Goal: Task Accomplishment & Management: Manage account settings

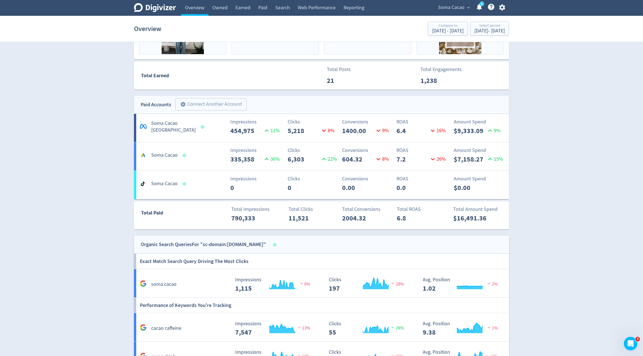
click at [459, 8] on span "Soma Cacao" at bounding box center [451, 7] width 26 height 9
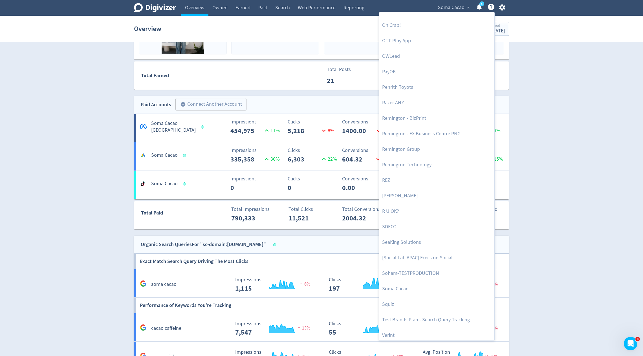
scroll to position [1165, 0]
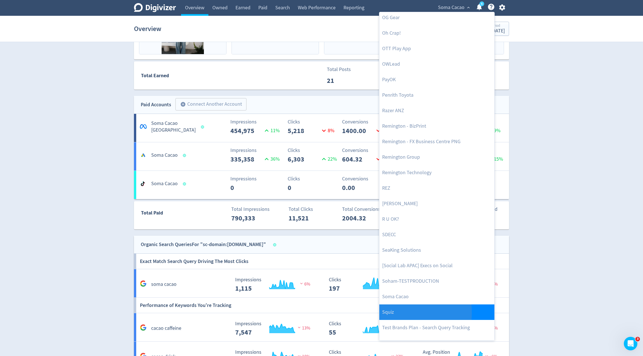
click at [386, 312] on link "Squiz" at bounding box center [436, 312] width 115 height 16
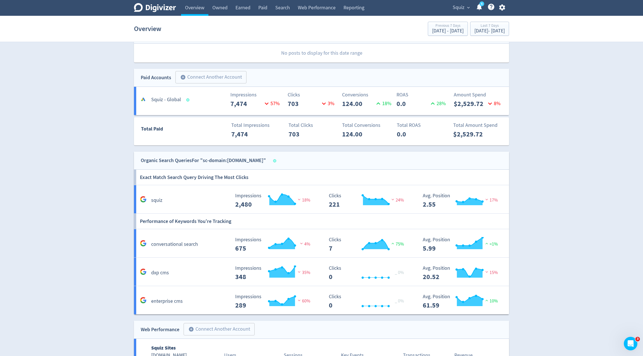
scroll to position [187, 0]
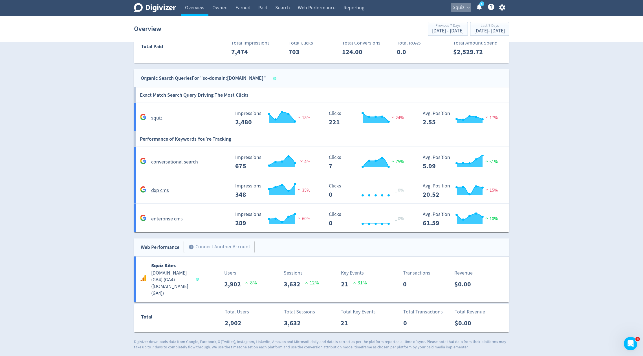
click at [465, 7] on button "Squiz expand_more" at bounding box center [460, 7] width 21 height 9
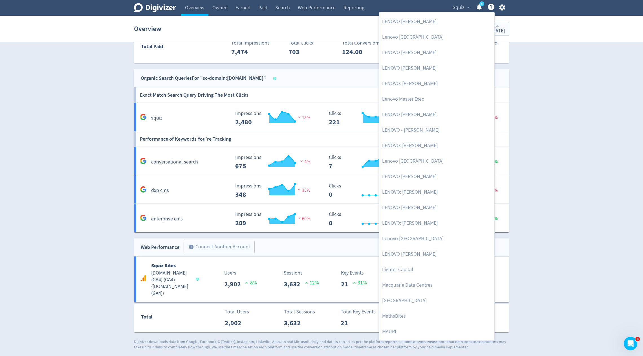
scroll to position [718, 0]
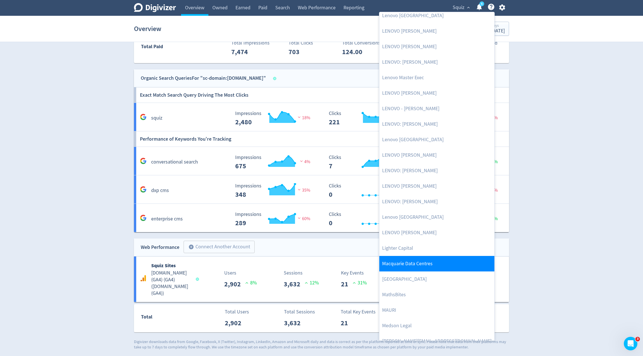
click at [416, 259] on link "Macquarie Data Centres" at bounding box center [436, 264] width 115 height 16
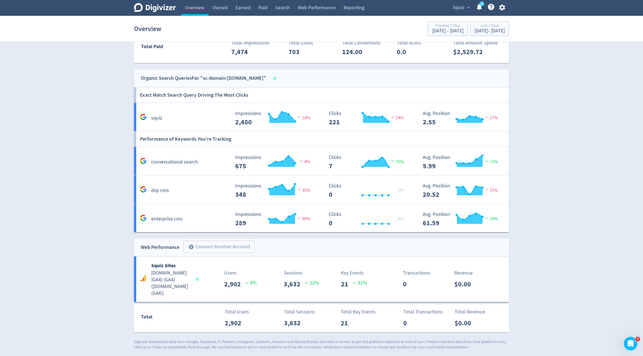
scroll to position [0, 0]
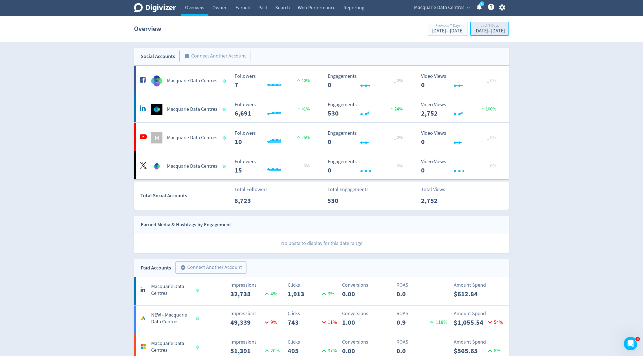
click at [474, 28] on div "Last 7 Days" at bounding box center [489, 26] width 30 height 5
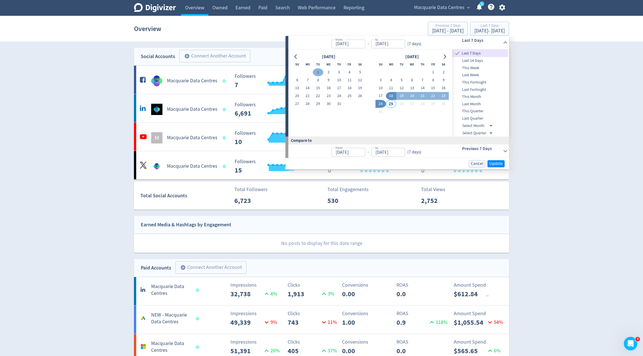
click at [320, 69] on button "1" at bounding box center [318, 72] width 10 height 8
type input "[DATE]"
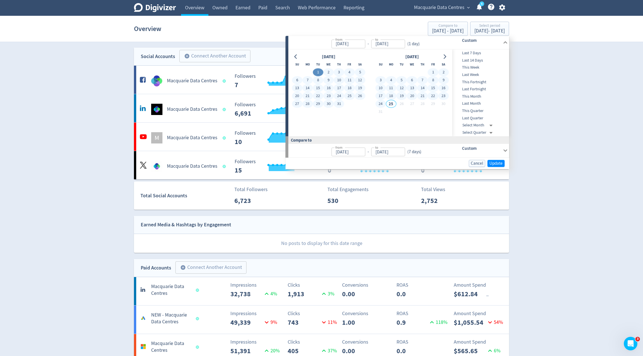
click at [383, 103] on button "24" at bounding box center [380, 104] width 10 height 8
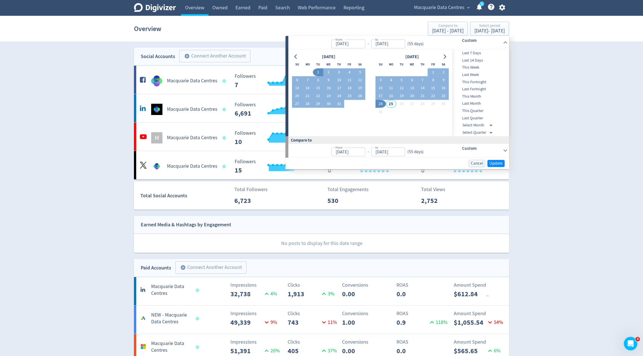
type input "[DATE]"
click at [496, 162] on span "Update" at bounding box center [495, 163] width 13 height 4
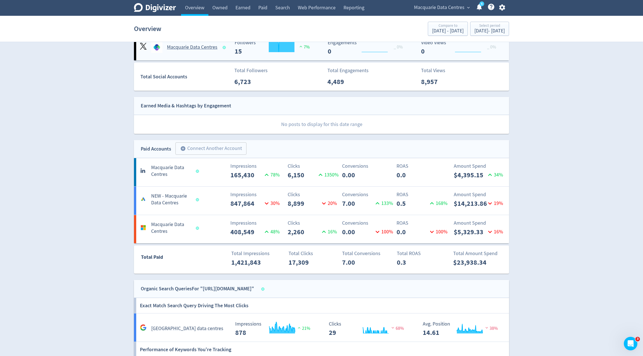
scroll to position [120, 0]
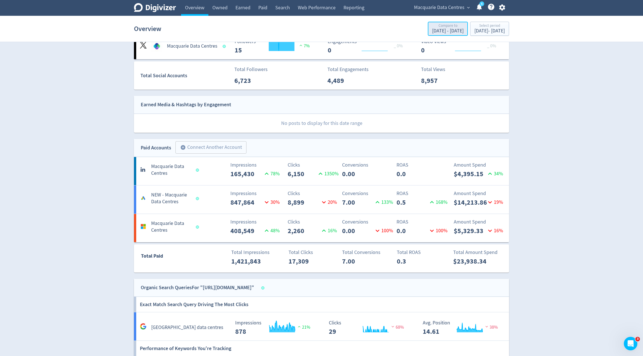
click at [432, 28] on div "Compare to" at bounding box center [448, 26] width 32 height 5
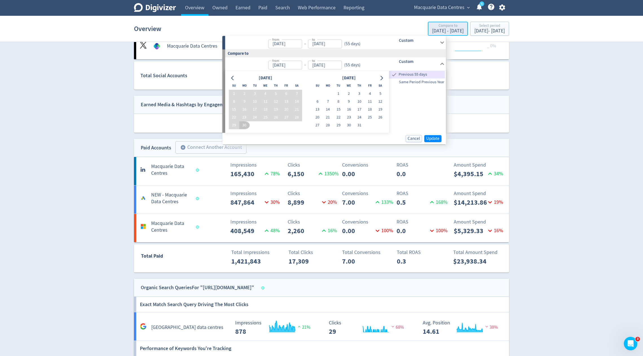
type input "[DATE]"
click at [418, 83] on span "Same Period Previous Year" at bounding box center [417, 82] width 56 height 6
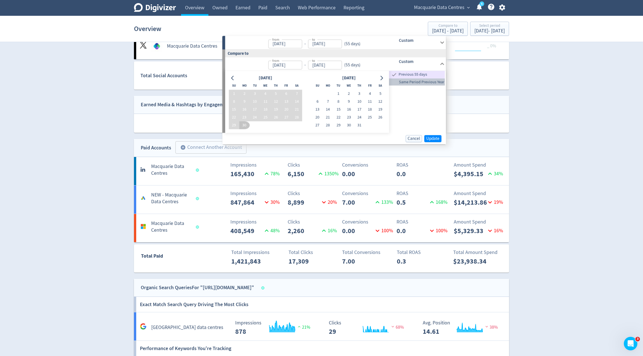
type input "[DATE]"
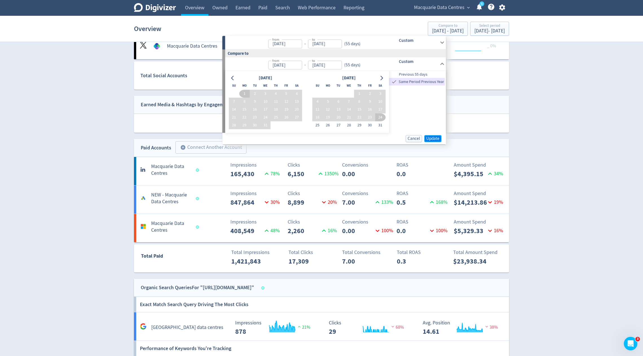
click at [427, 138] on span "Update" at bounding box center [432, 138] width 13 height 4
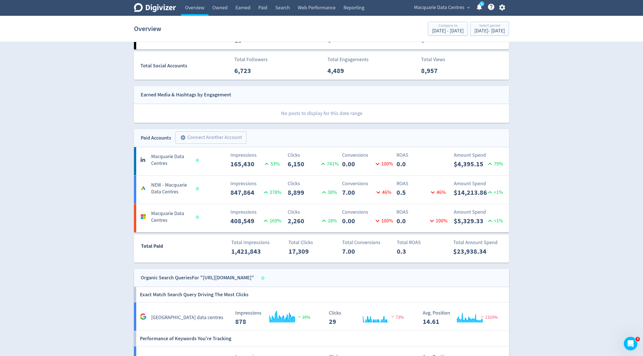
scroll to position [131, 0]
click at [474, 33] on div "[DATE] - [DATE]" at bounding box center [489, 30] width 30 height 5
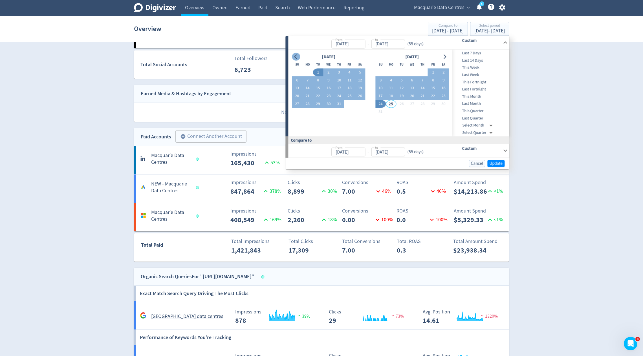
click at [298, 56] on button "Go to previous month" at bounding box center [296, 57] width 8 height 8
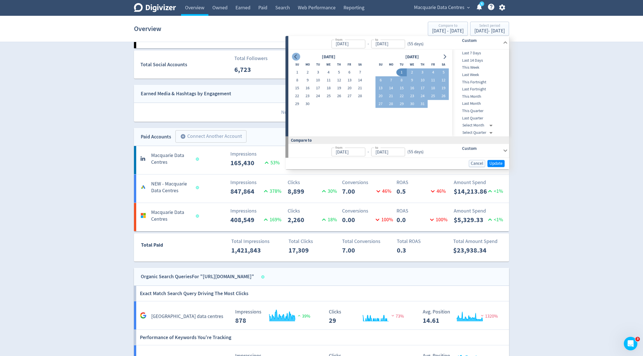
click at [298, 56] on button "Go to previous month" at bounding box center [296, 57] width 8 height 8
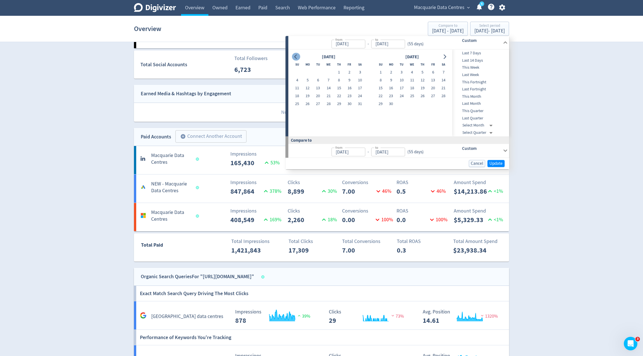
click at [293, 57] on icon "Go to previous month" at bounding box center [295, 56] width 5 height 5
click at [317, 76] on button "8" at bounding box center [318, 80] width 10 height 8
type input "[DATE]"
click at [318, 74] on button "1" at bounding box center [318, 72] width 10 height 8
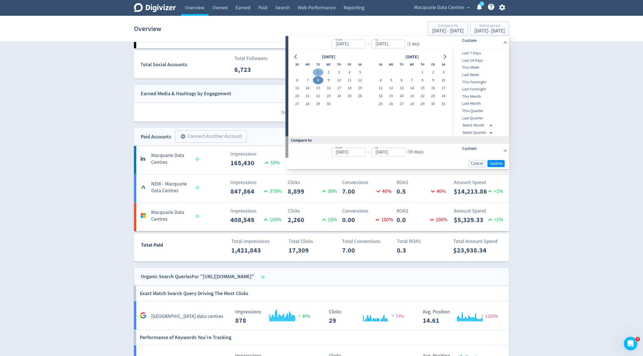
type input "[DATE]"
click at [445, 60] on button "Go to next month" at bounding box center [444, 57] width 8 height 8
click at [445, 58] on icon "Go to next month" at bounding box center [444, 56] width 5 height 5
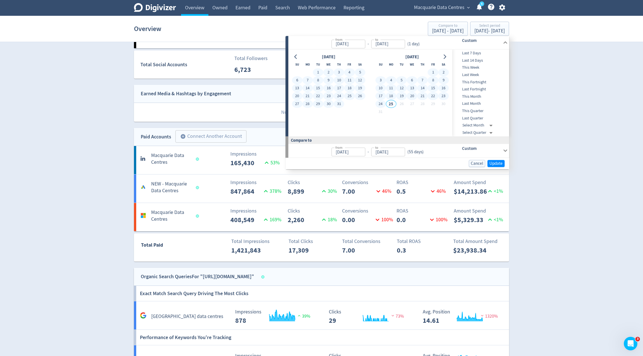
click at [380, 104] on button "24" at bounding box center [380, 104] width 10 height 8
type input "[DATE]"
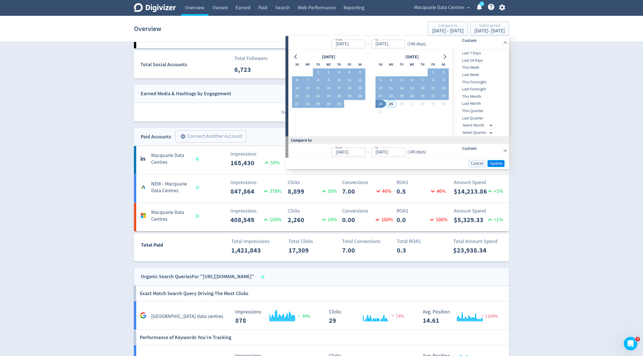
click at [498, 163] on span "Update" at bounding box center [495, 163] width 13 height 4
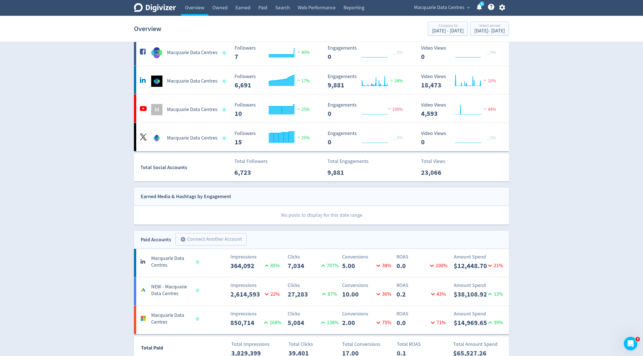
scroll to position [0, 0]
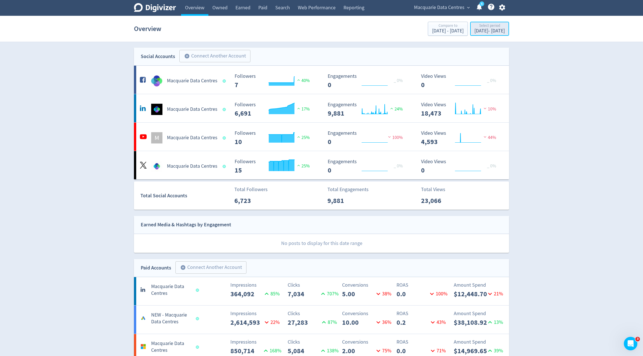
click at [488, 28] on div "Select period" at bounding box center [489, 26] width 30 height 5
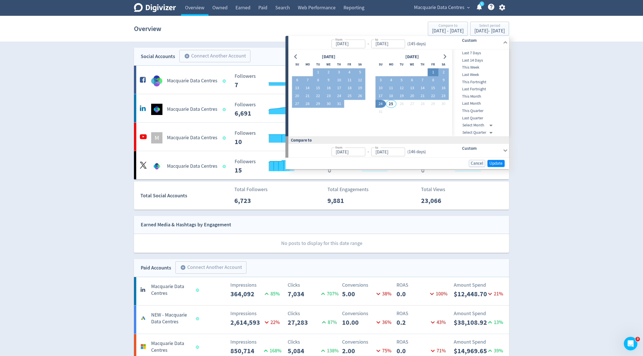
click at [433, 71] on button "1" at bounding box center [433, 72] width 10 height 8
type input "[DATE]"
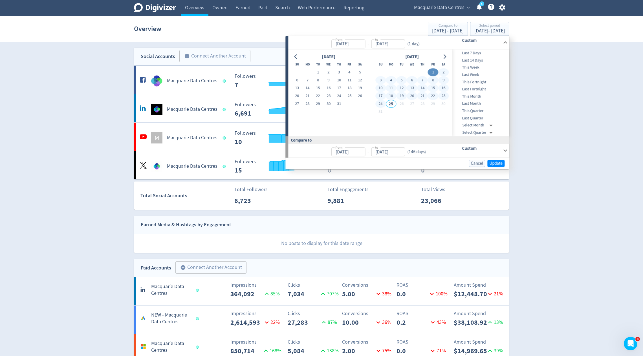
click at [382, 103] on button "24" at bounding box center [380, 104] width 10 height 8
type input "[DATE]"
click at [497, 163] on span "Update" at bounding box center [495, 163] width 13 height 4
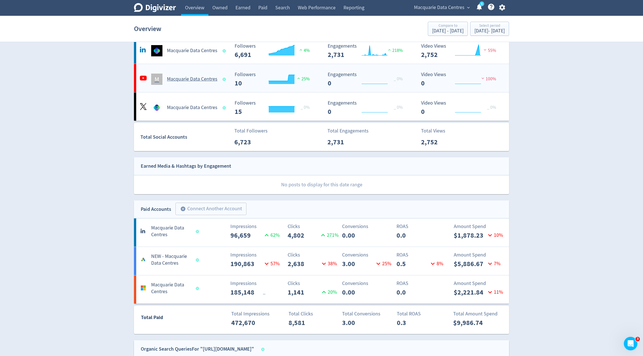
scroll to position [78, 0]
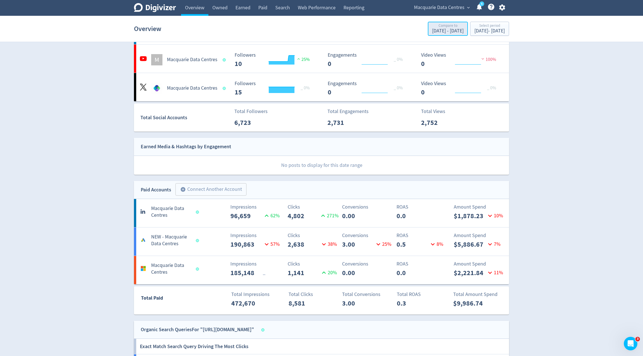
click at [432, 32] on div "[DATE] - [DATE]" at bounding box center [448, 30] width 32 height 5
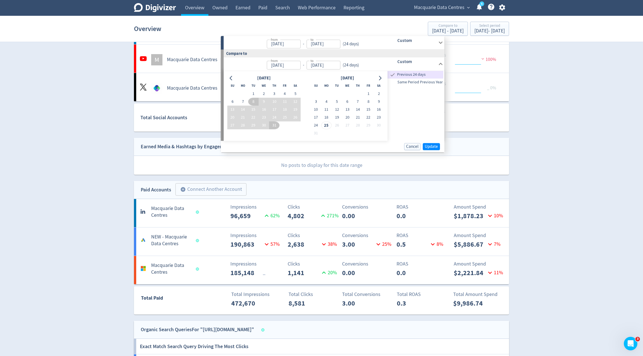
click at [429, 81] on span "Same Period Previous Year" at bounding box center [415, 82] width 56 height 6
type input "[DATE]"
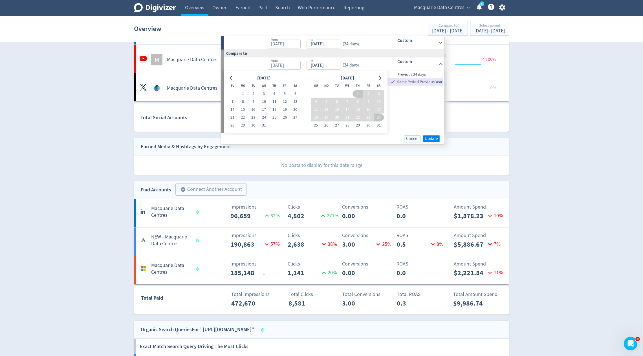
click at [432, 138] on span "Update" at bounding box center [431, 138] width 13 height 4
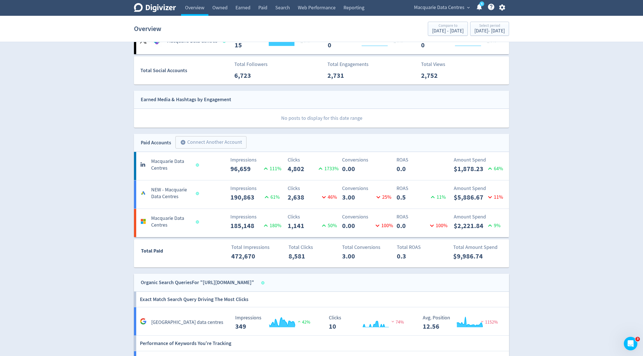
scroll to position [122, 0]
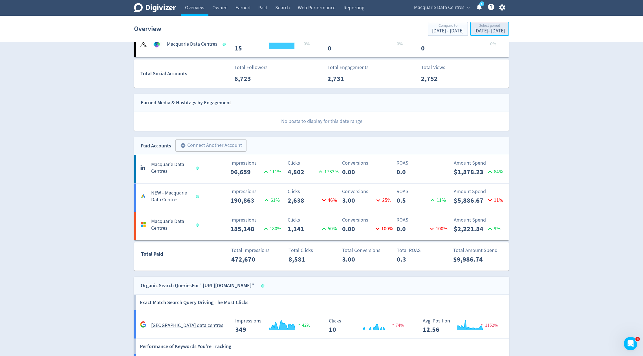
click at [474, 31] on div "[DATE] - [DATE]" at bounding box center [489, 30] width 30 height 5
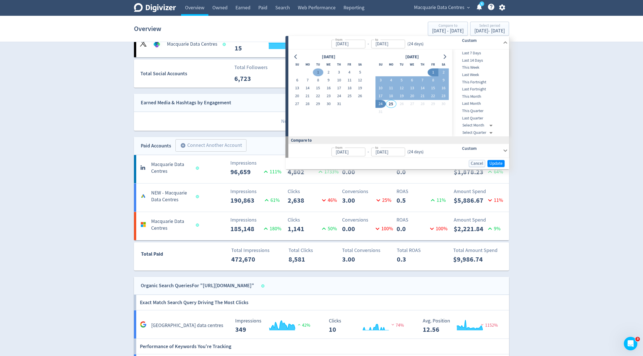
click at [320, 73] on button "1" at bounding box center [318, 72] width 10 height 8
type input "[DATE]"
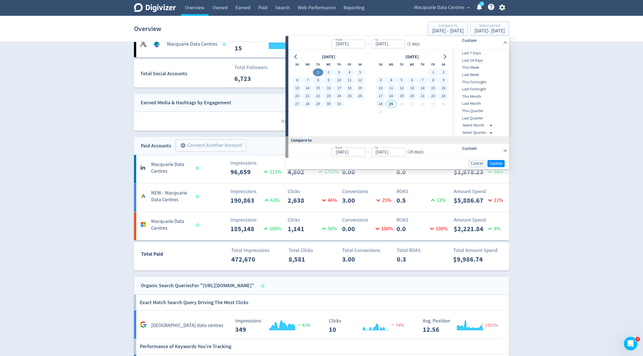
click at [378, 104] on button "24" at bounding box center [380, 104] width 10 height 8
type input "[DATE]"
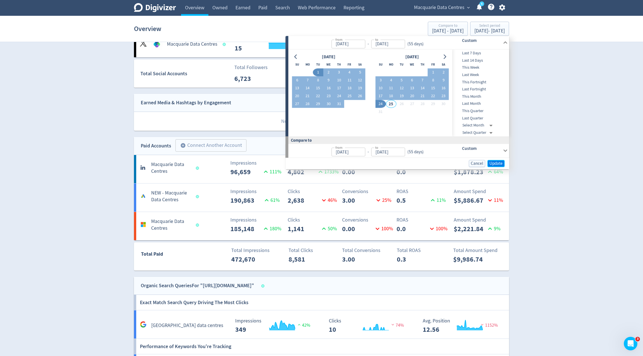
click at [496, 161] on span "Update" at bounding box center [495, 163] width 13 height 4
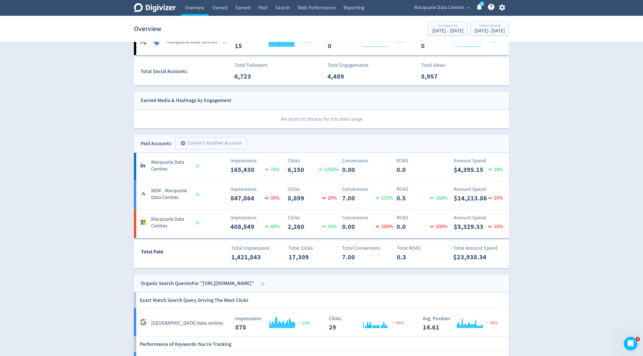
scroll to position [125, 0]
click at [432, 33] on div "[DATE] - [DATE]" at bounding box center [448, 30] width 32 height 5
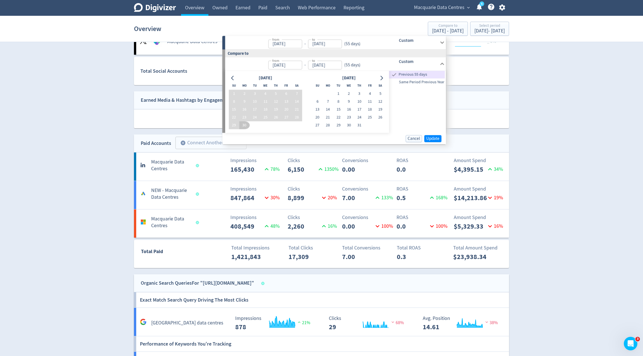
click at [421, 84] on span "Same Period Previous Year" at bounding box center [417, 82] width 56 height 6
type input "[DATE]"
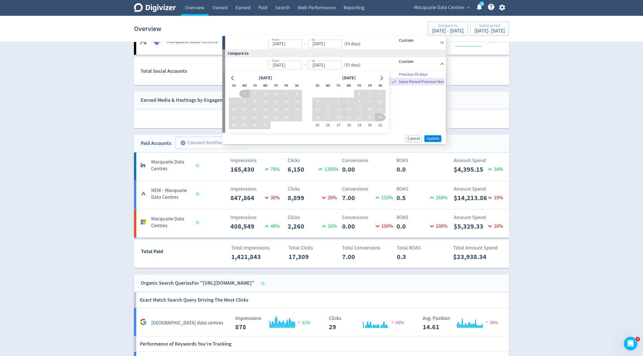
click at [428, 136] on span "Update" at bounding box center [432, 138] width 13 height 4
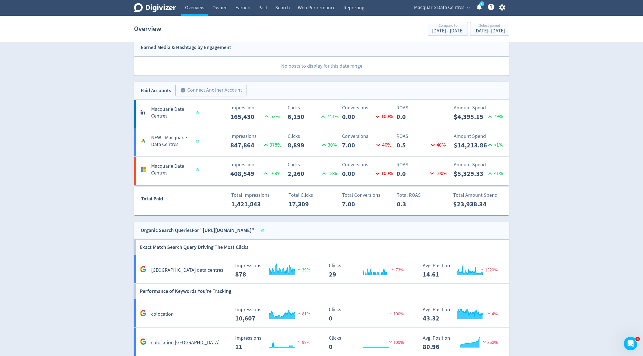
scroll to position [130, 0]
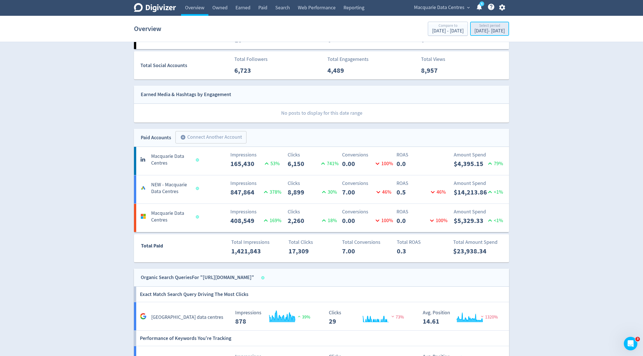
click at [474, 33] on div "[DATE] - [DATE]" at bounding box center [489, 30] width 30 height 5
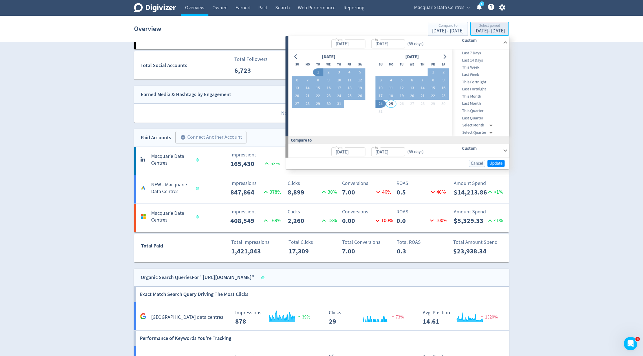
click at [475, 25] on div "Select period" at bounding box center [489, 26] width 30 height 5
click at [433, 72] on button "1" at bounding box center [433, 72] width 10 height 8
type input "[DATE]"
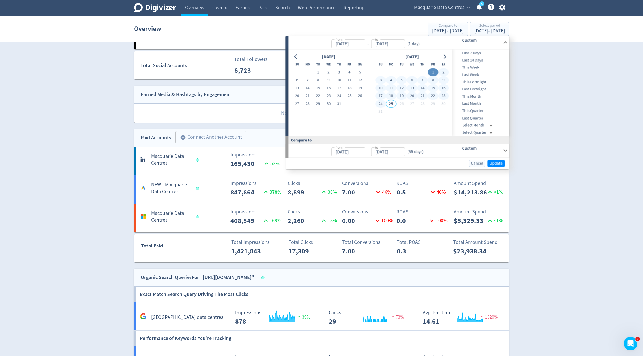
click at [379, 105] on button "24" at bounding box center [380, 104] width 10 height 8
type input "[DATE]"
click at [494, 162] on span "Update" at bounding box center [495, 163] width 13 height 4
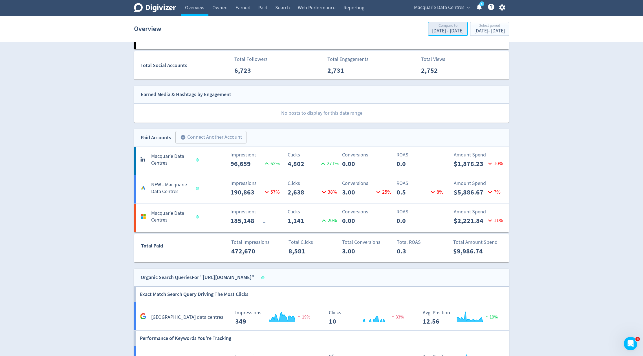
click at [432, 28] on div "Compare to" at bounding box center [448, 26] width 32 height 5
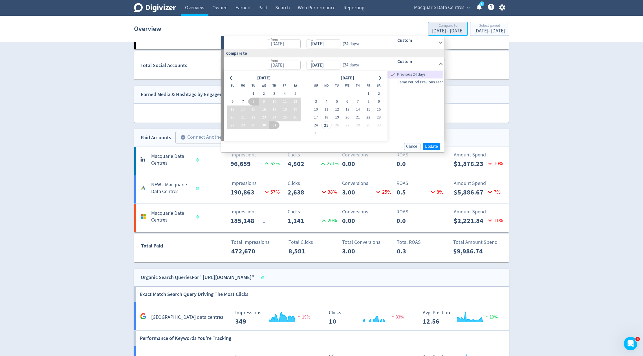
type input "[DATE]"
click at [426, 79] on span "Same Period Previous Year" at bounding box center [415, 82] width 56 height 6
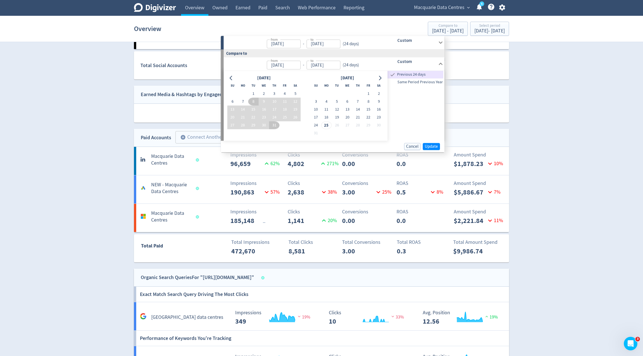
type input "[DATE]"
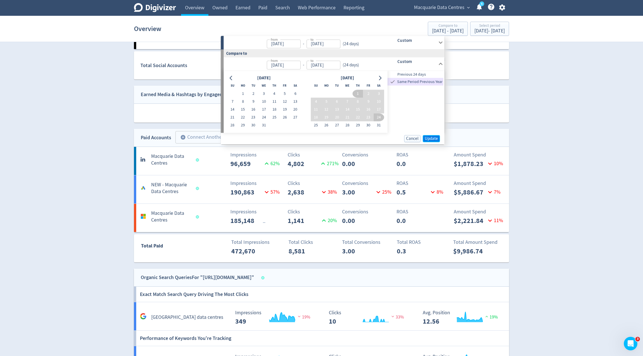
click at [432, 139] on span "Update" at bounding box center [431, 138] width 13 height 4
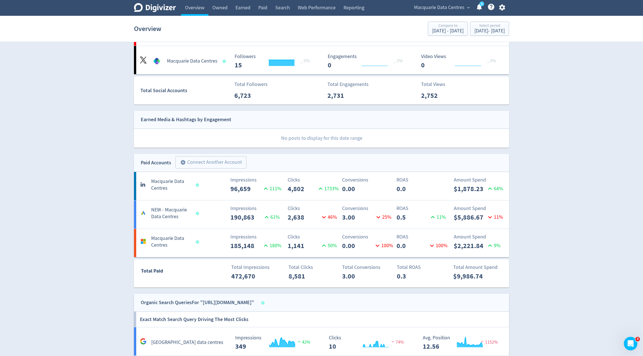
scroll to position [105, 0]
click at [474, 33] on div "[DATE] - [DATE]" at bounding box center [489, 30] width 30 height 5
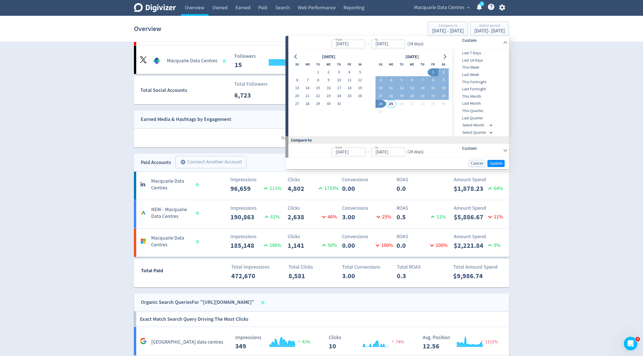
click at [572, 118] on div "Digivizer Logo [PERSON_NAME] Logo Overview Owned Earned Paid Search Web Perform…" at bounding box center [321, 246] width 643 height 703
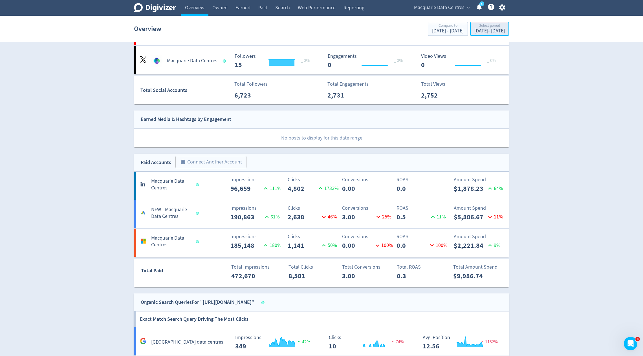
click at [470, 35] on button "Select period [DATE] - [DATE]" at bounding box center [489, 29] width 39 height 14
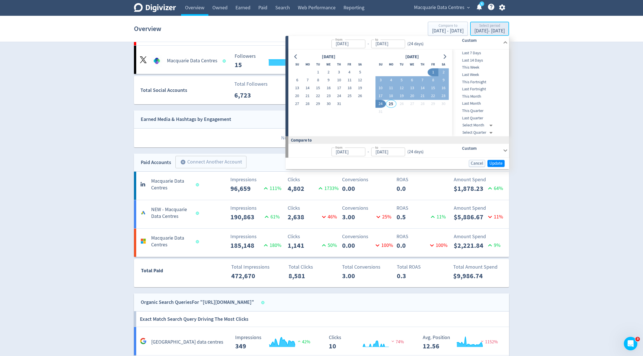
type input "[DATE]"
click at [295, 55] on icon "Go to previous month" at bounding box center [295, 56] width 3 height 5
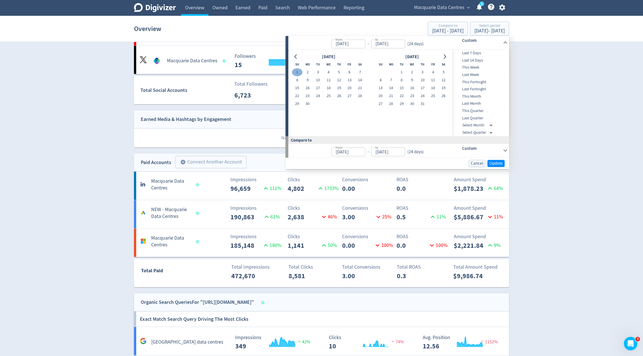
click at [294, 71] on button "1" at bounding box center [297, 72] width 10 height 8
type input "[DATE]"
click at [443, 54] on icon "Go to next month" at bounding box center [444, 56] width 5 height 5
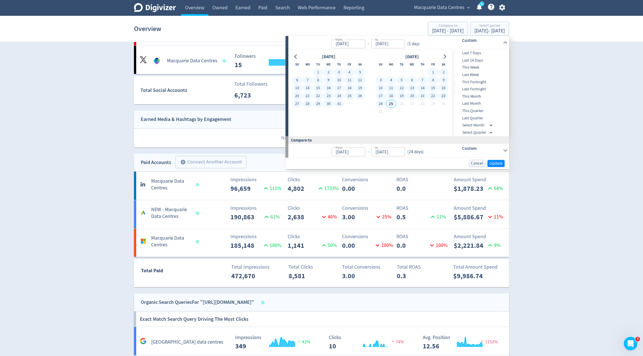
click at [380, 102] on button "24" at bounding box center [380, 104] width 10 height 8
type input "[DATE]"
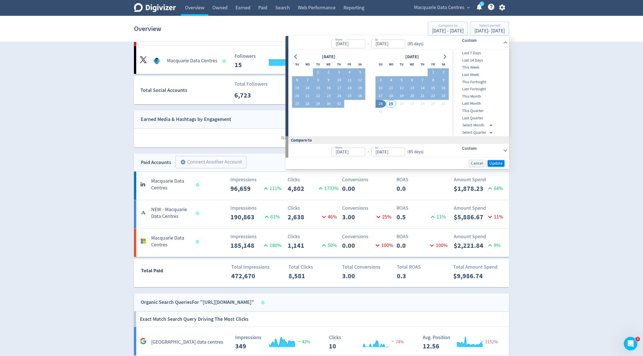
click at [497, 161] on span "Update" at bounding box center [495, 163] width 13 height 4
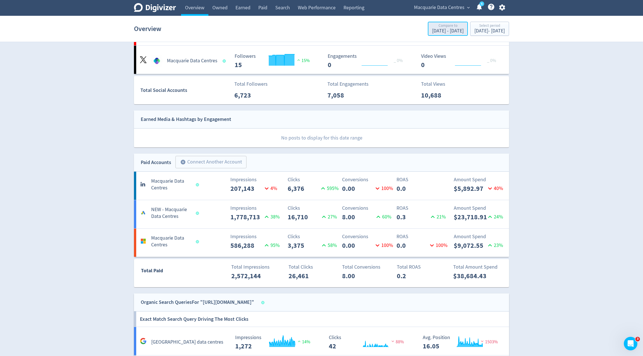
click at [432, 25] on div "Compare to" at bounding box center [448, 26] width 32 height 5
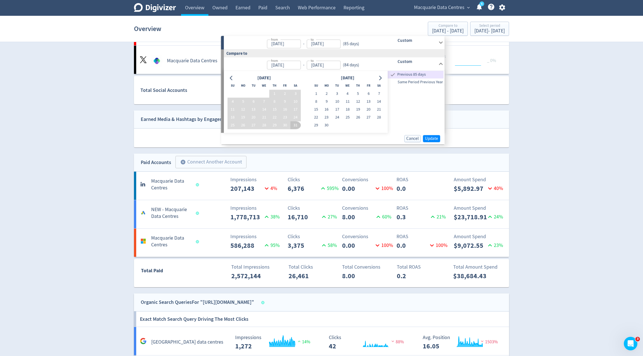
click at [408, 83] on span "Same Period Previous Year" at bounding box center [416, 82] width 56 height 6
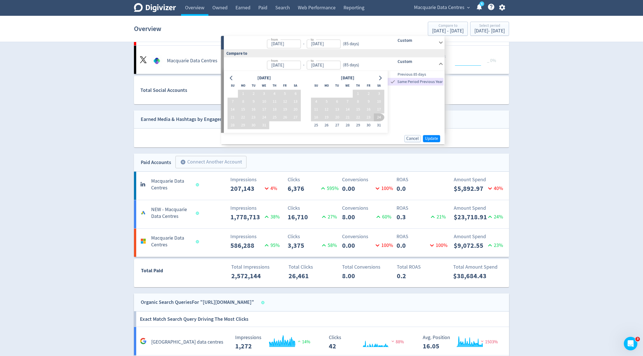
type input "[DATE]"
click at [431, 138] on span "Update" at bounding box center [431, 138] width 13 height 4
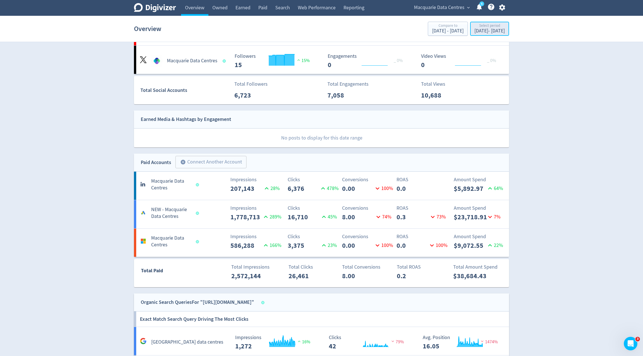
click at [474, 31] on div "[DATE] - [DATE]" at bounding box center [489, 30] width 30 height 5
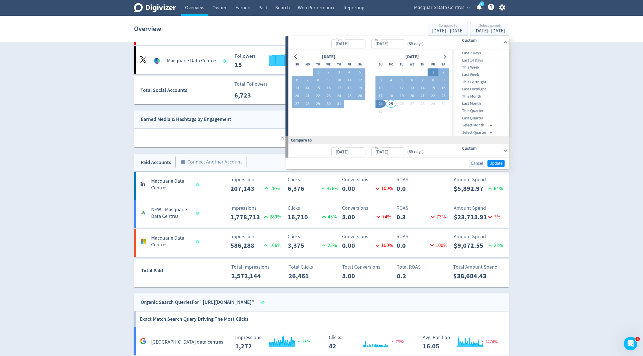
click at [432, 70] on button "1" at bounding box center [433, 72] width 10 height 8
type input "[DATE]"
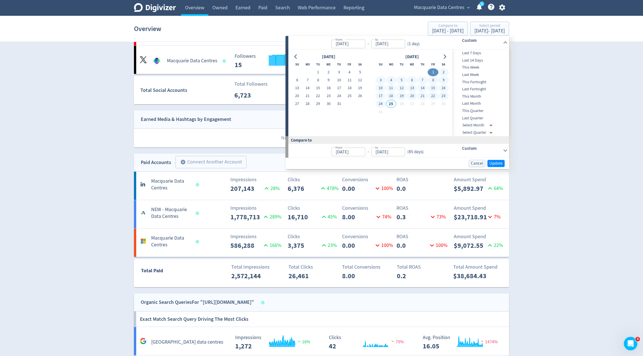
click at [380, 104] on button "24" at bounding box center [380, 104] width 10 height 8
type input "[DATE]"
click at [492, 163] on span "Update" at bounding box center [495, 163] width 13 height 4
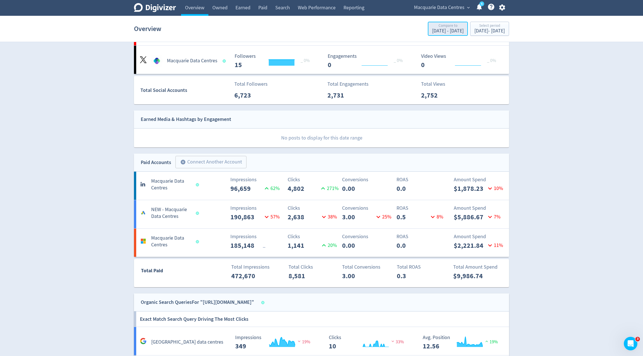
click at [432, 33] on div "[DATE] - [DATE]" at bounding box center [448, 30] width 32 height 5
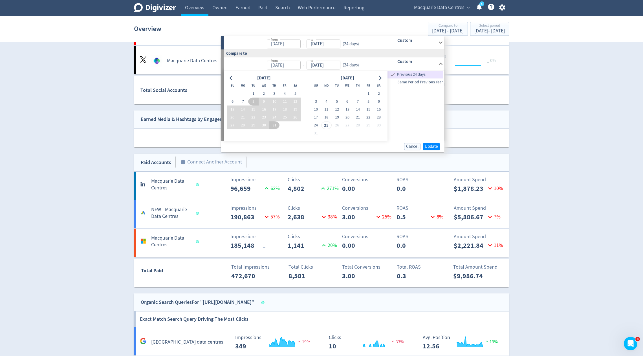
click at [420, 85] on span "Same Period Previous Year" at bounding box center [415, 82] width 56 height 6
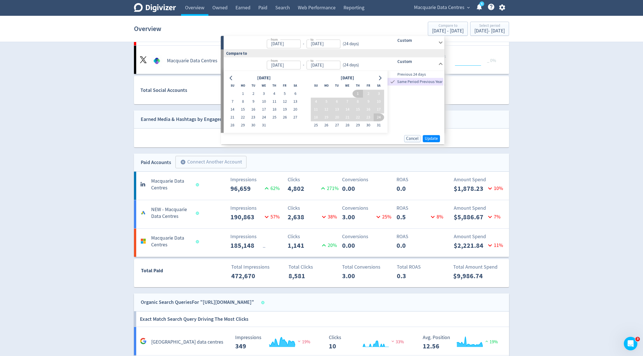
type input "[DATE]"
click at [435, 137] on span "Update" at bounding box center [431, 138] width 13 height 4
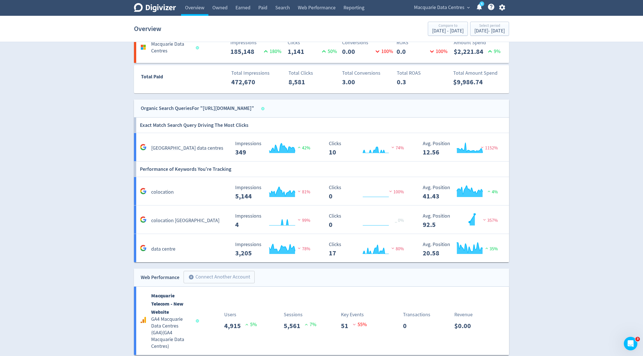
scroll to position [346, 0]
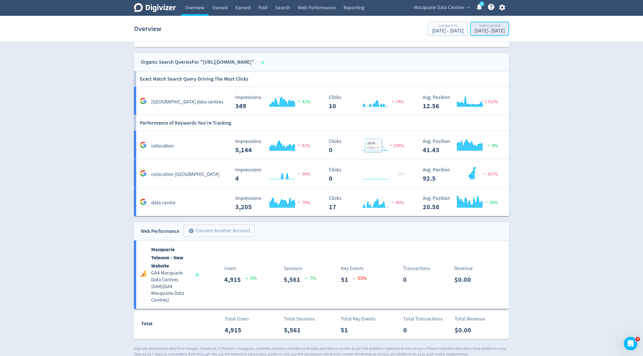
click at [470, 35] on button "Select period [DATE] - [DATE]" at bounding box center [489, 29] width 39 height 14
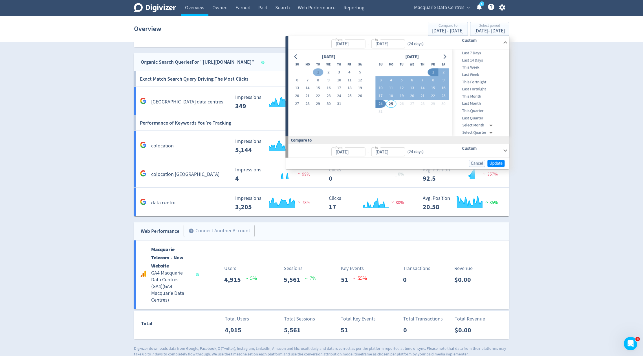
click at [316, 73] on button "1" at bounding box center [318, 72] width 10 height 8
type input "[DATE]"
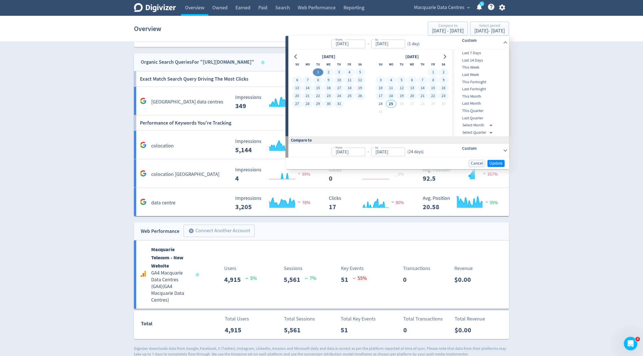
click at [561, 123] on div "Digivizer Logo [PERSON_NAME] Logo Overview Owned Earned Paid Search Web Perform…" at bounding box center [321, 5] width 643 height 703
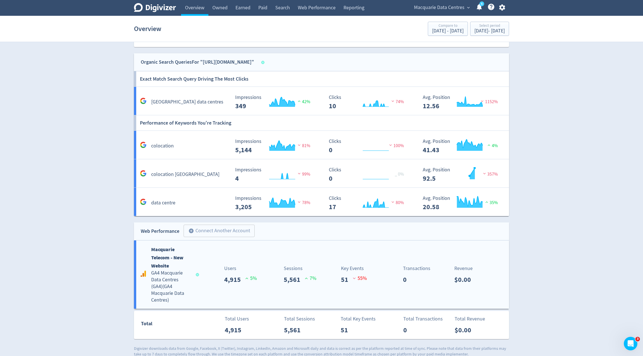
click at [356, 277] on span "55 %" at bounding box center [360, 280] width 14 height 10
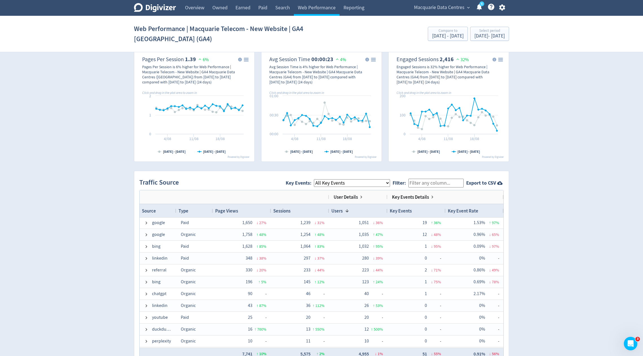
scroll to position [321, 0]
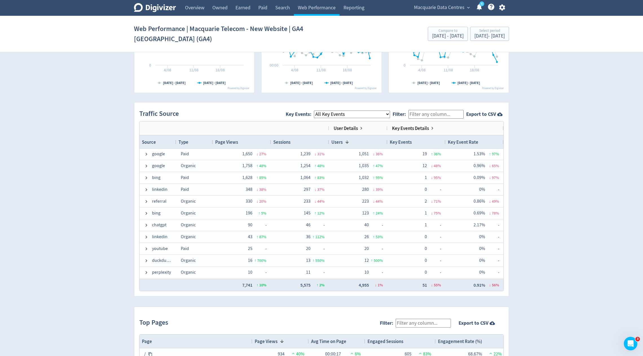
click at [390, 112] on select "All Key Events eCommerce book_a_tour_form pdf_download contact_us_form mailto: …" at bounding box center [352, 114] width 76 height 8
click at [318, 110] on select "All Key Events eCommerce book_a_tour_form pdf_download contact_us_form mailto: …" at bounding box center [352, 114] width 76 height 8
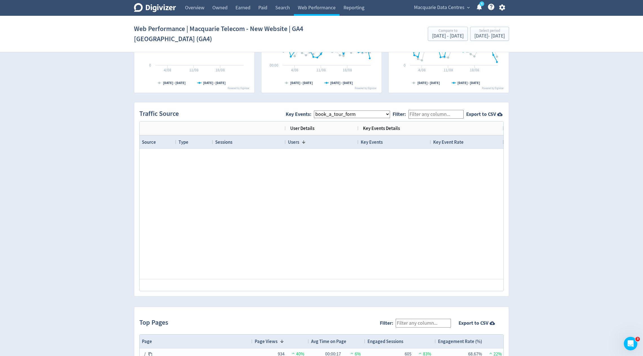
scroll to position [0, 0]
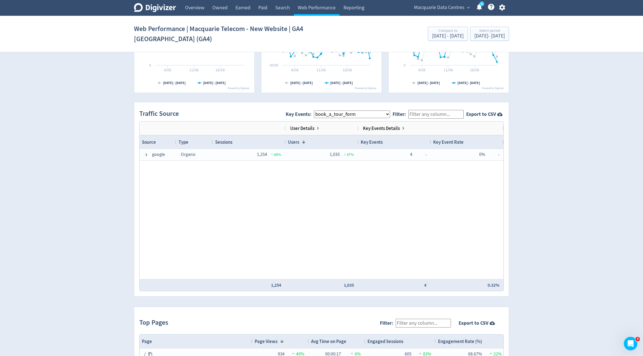
click at [358, 111] on select "All Key Events eCommerce book_a_tour_form pdf_download contact_us_form mailto: …" at bounding box center [352, 114] width 76 height 8
click at [318, 110] on select "All Key Events eCommerce book_a_tour_form pdf_download contact_us_form mailto: …" at bounding box center [352, 114] width 76 height 8
click at [361, 111] on select "All Key Events eCommerce book_a_tour_form pdf_download contact_us_form mailto: …" at bounding box center [352, 114] width 76 height 8
click at [318, 110] on select "All Key Events eCommerce book_a_tour_form pdf_download contact_us_form mailto: …" at bounding box center [352, 114] width 76 height 8
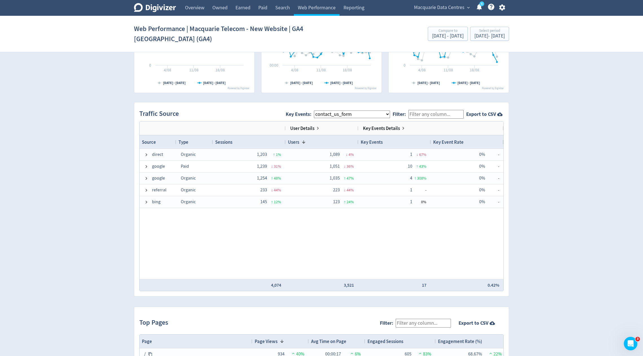
click at [357, 113] on select "All Key Events eCommerce book_a_tour_form pdf_download contact_us_form mailto: …" at bounding box center [352, 114] width 76 height 8
click at [318, 110] on select "All Key Events eCommerce book_a_tour_form pdf_download contact_us_form mailto: …" at bounding box center [352, 114] width 76 height 8
click at [383, 114] on select "All Key Events eCommerce book_a_tour_form pdf_download contact_us_form mailto: …" at bounding box center [352, 114] width 76 height 8
click at [318, 110] on select "All Key Events eCommerce book_a_tour_form pdf_download contact_us_form mailto: …" at bounding box center [352, 114] width 76 height 8
click at [386, 111] on select "All Key Events eCommerce book_a_tour_form pdf_download contact_us_form mailto: …" at bounding box center [352, 114] width 76 height 8
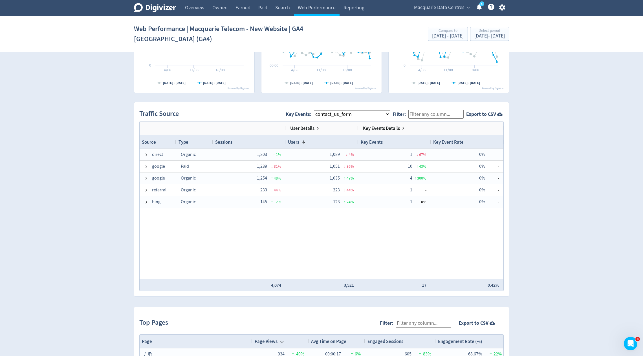
select select "book_a_tour_form"
click at [318, 110] on select "All Key Events eCommerce book_a_tour_form pdf_download contact_us_form mailto: …" at bounding box center [352, 114] width 76 height 8
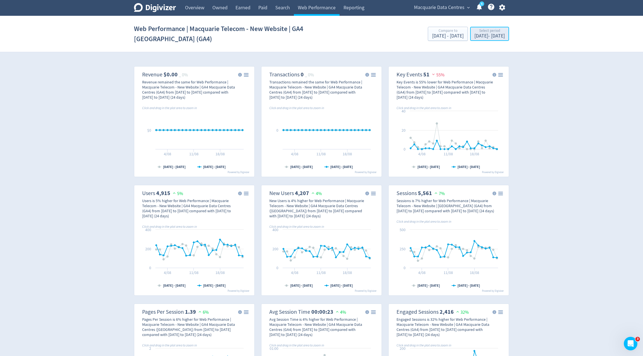
click at [474, 36] on div "[DATE] - [DATE]" at bounding box center [489, 36] width 30 height 5
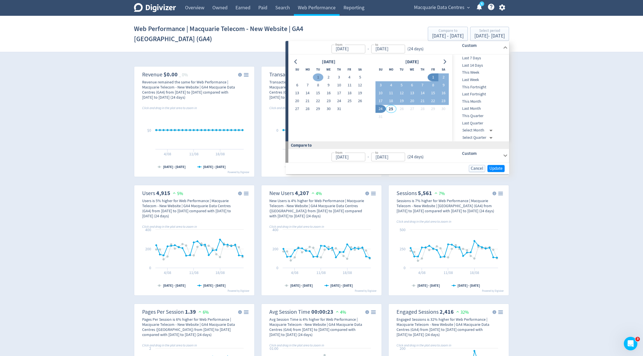
click at [317, 78] on button "1" at bounding box center [318, 78] width 10 height 8
type input "[DATE]"
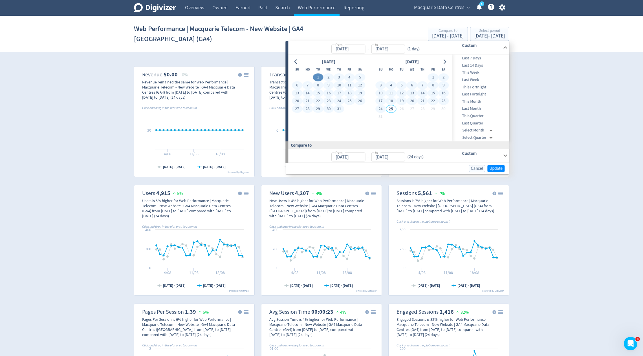
click at [383, 109] on button "24" at bounding box center [380, 109] width 10 height 8
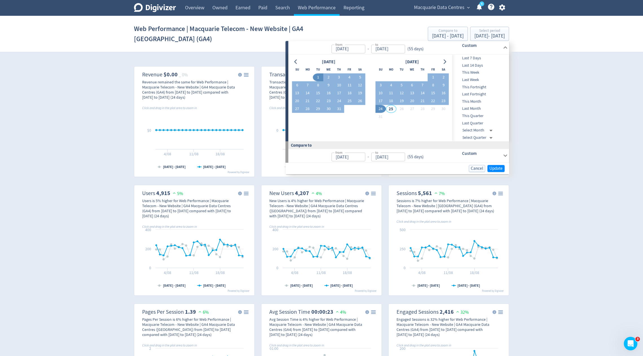
type input "[DATE]"
click at [432, 34] on div "[DATE] - [DATE]" at bounding box center [448, 36] width 32 height 5
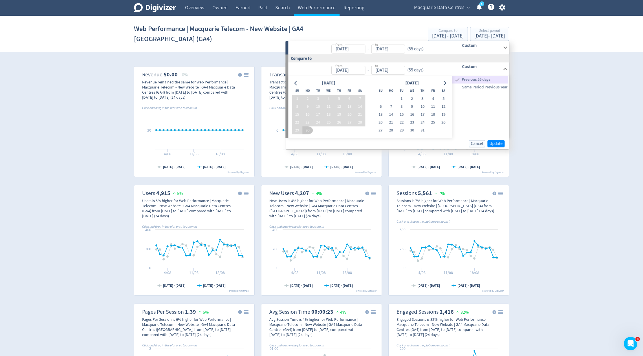
click at [465, 87] on span "Same Period Previous Year" at bounding box center [480, 87] width 56 height 6
type input "[DATE]"
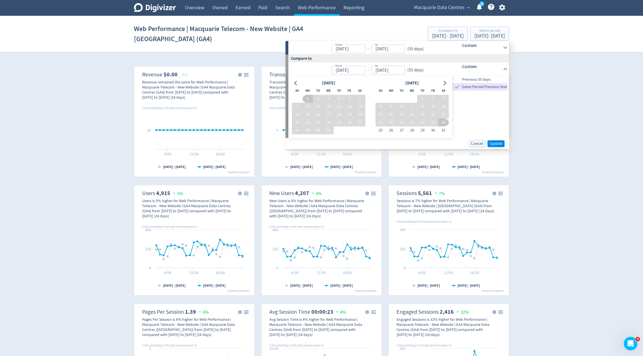
click at [495, 145] on span "Update" at bounding box center [495, 144] width 13 height 4
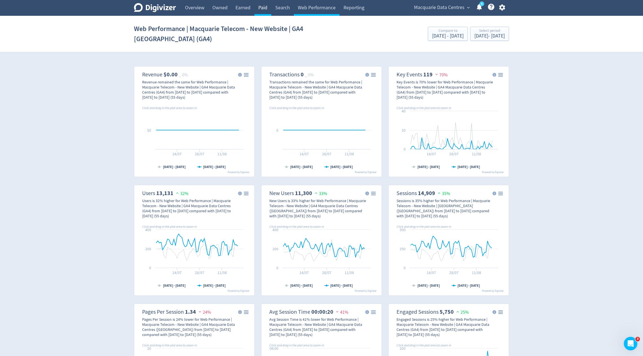
click at [264, 10] on link "Paid" at bounding box center [262, 8] width 17 height 16
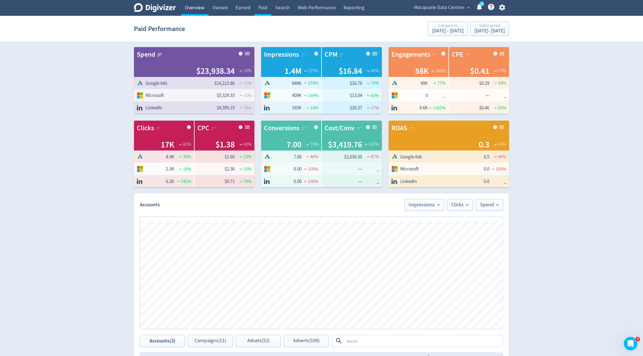
click at [205, 10] on link "Overview" at bounding box center [194, 8] width 27 height 16
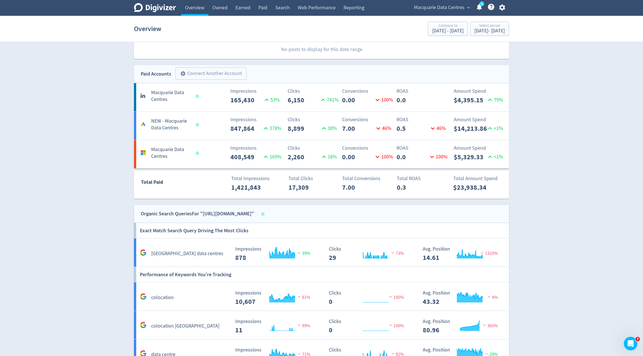
scroll to position [194, 0]
click at [474, 27] on div "Select period" at bounding box center [489, 26] width 30 height 5
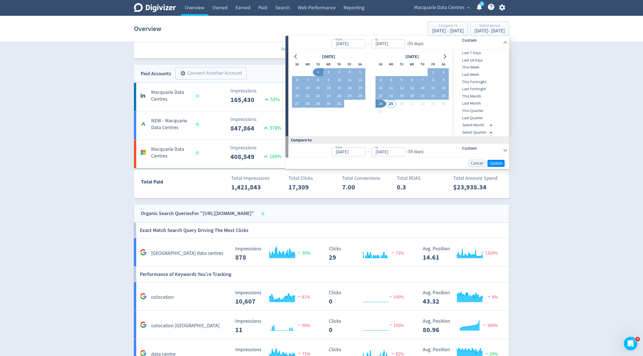
click at [299, 52] on div "[DATE] Su Mo Tu We Th Fr Sa 1 2 3 4 5 6 7 8 9 10 11 12 13 14 15 16 17 18 19 20 …" at bounding box center [370, 92] width 164 height 87
click at [297, 56] on icon "Go to previous month" at bounding box center [295, 56] width 5 height 5
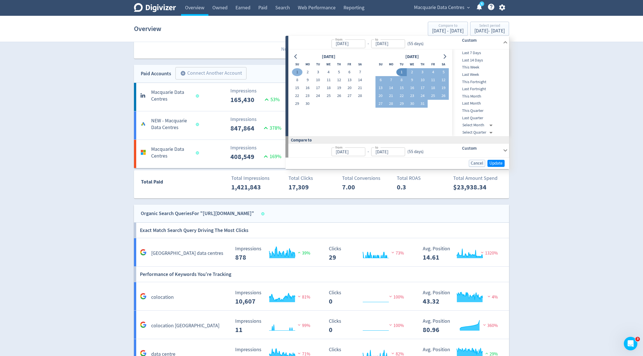
click at [299, 75] on button "1" at bounding box center [297, 72] width 10 height 8
type input "[DATE]"
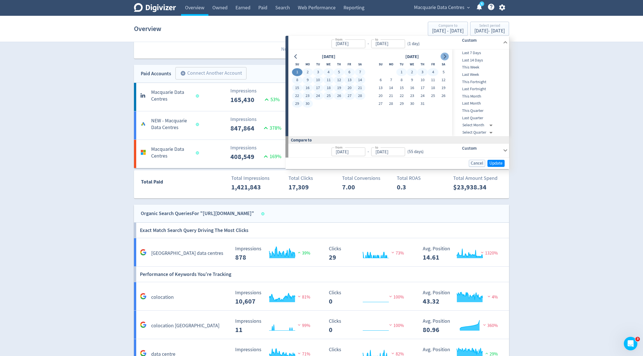
click at [445, 56] on icon "Go to next month" at bounding box center [444, 56] width 3 height 5
click at [378, 105] on button "24" at bounding box center [380, 104] width 10 height 8
type input "[DATE]"
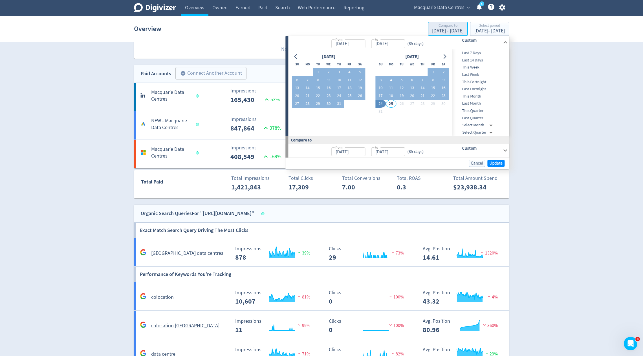
click at [432, 32] on div "[DATE] - [DATE]" at bounding box center [448, 30] width 32 height 5
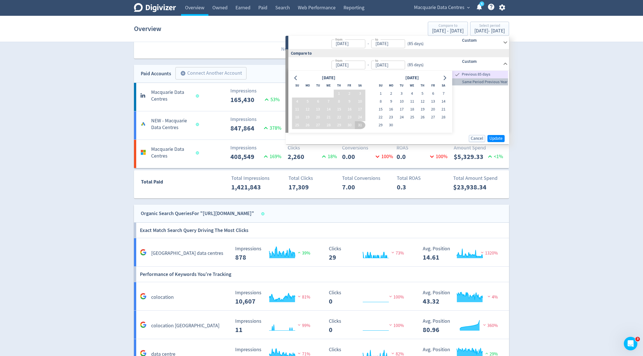
click at [468, 82] on span "Same Period Previous Year" at bounding box center [480, 82] width 56 height 6
type input "[DATE]"
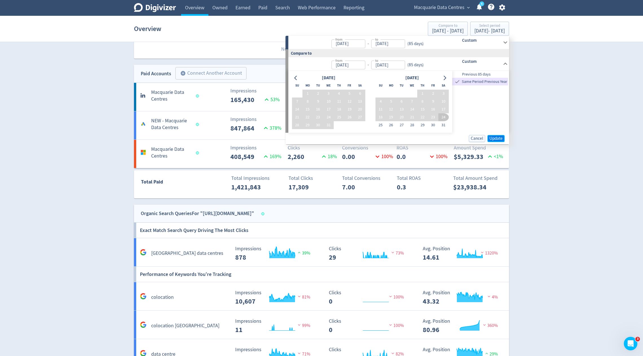
click at [497, 140] on span "Update" at bounding box center [495, 138] width 13 height 4
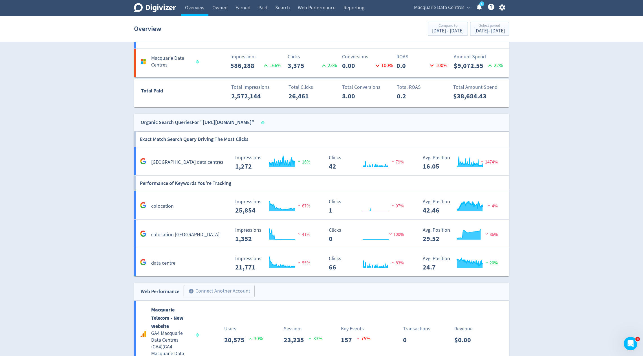
scroll to position [346, 0]
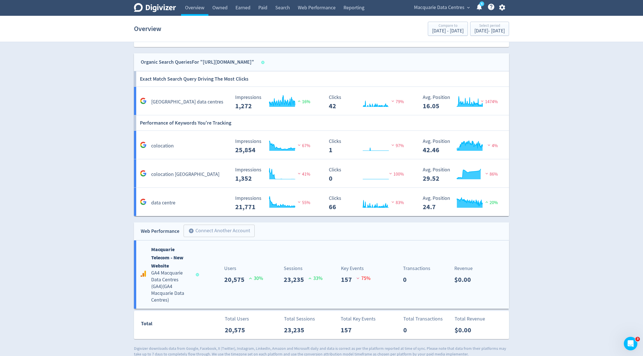
click at [317, 282] on div "Macquarie Telecom - New Website GA4 Macquarie Data Centres (GA4) ( GA4 Macquari…" at bounding box center [321, 274] width 375 height 68
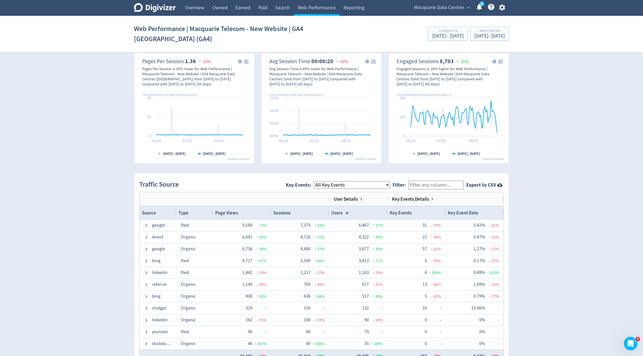
scroll to position [259, 0]
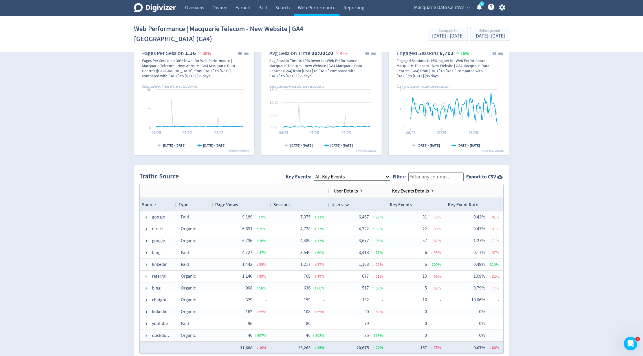
click at [366, 175] on select "All Key Events eCommerce book_a_tour_form pdf_download contact_us_form mailto: …" at bounding box center [352, 177] width 76 height 8
click at [318, 173] on select "All Key Events eCommerce book_a_tour_form pdf_download contact_us_form mailto: …" at bounding box center [352, 177] width 76 height 8
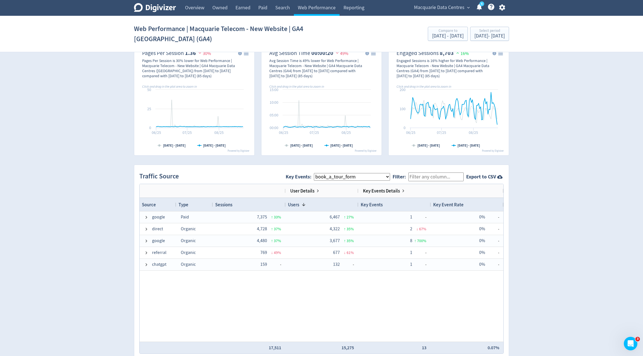
click at [348, 174] on select "All Key Events eCommerce book_a_tour_form pdf_download contact_us_form mailto: …" at bounding box center [352, 177] width 76 height 8
click at [318, 173] on select "All Key Events eCommerce book_a_tour_form pdf_download contact_us_form mailto: …" at bounding box center [352, 177] width 76 height 8
click at [350, 174] on select "All Key Events eCommerce book_a_tour_form pdf_download contact_us_form mailto: …" at bounding box center [352, 177] width 76 height 8
click at [318, 173] on select "All Key Events eCommerce book_a_tour_form pdf_download contact_us_form mailto: …" at bounding box center [352, 177] width 76 height 8
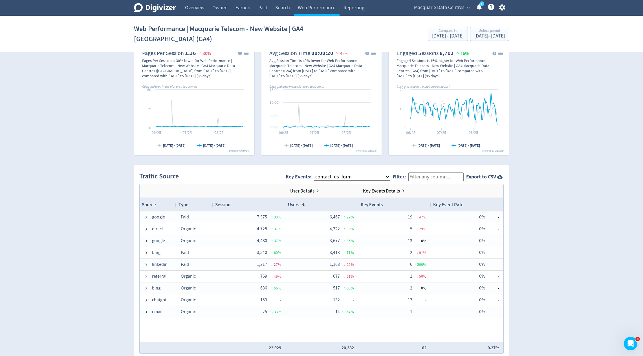
click at [342, 176] on select "All Key Events eCommerce book_a_tour_form pdf_download contact_us_form mailto: …" at bounding box center [352, 177] width 76 height 8
click at [318, 173] on select "All Key Events eCommerce book_a_tour_form pdf_download contact_us_form mailto: …" at bounding box center [352, 177] width 76 height 8
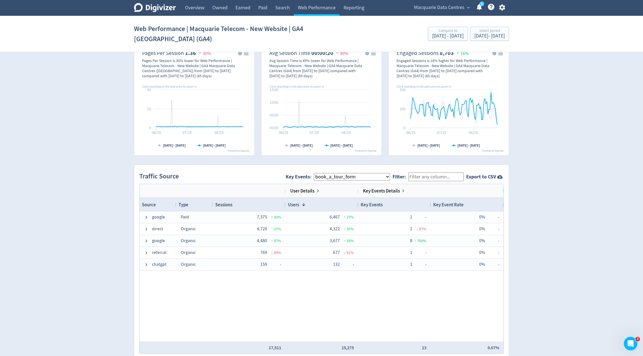
click at [351, 174] on select "All Key Events eCommerce book_a_tour_form pdf_download contact_us_form mailto: …" at bounding box center [352, 177] width 76 height 8
select select "allGoals"
click at [318, 173] on select "All Key Events eCommerce book_a_tour_form pdf_download contact_us_form mailto: …" at bounding box center [352, 177] width 76 height 8
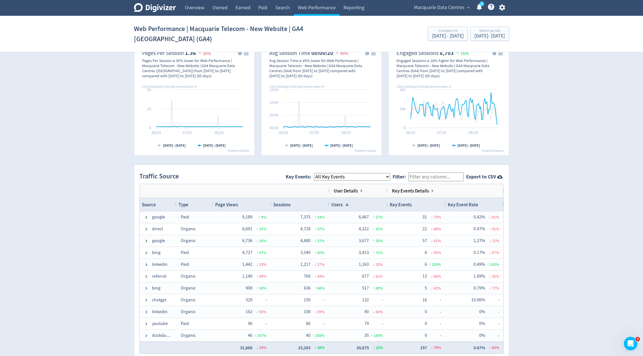
drag, startPoint x: 351, startPoint y: 174, endPoint x: 351, endPoint y: 158, distance: 15.5
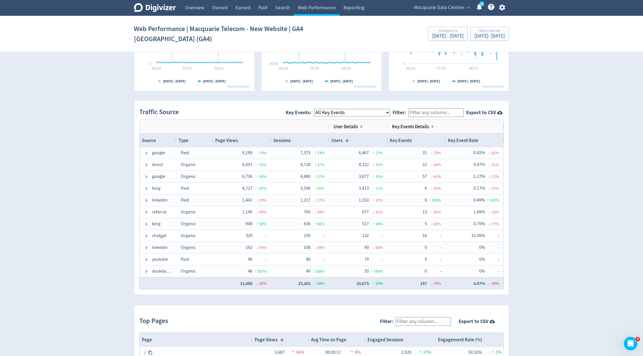
scroll to position [325, 0]
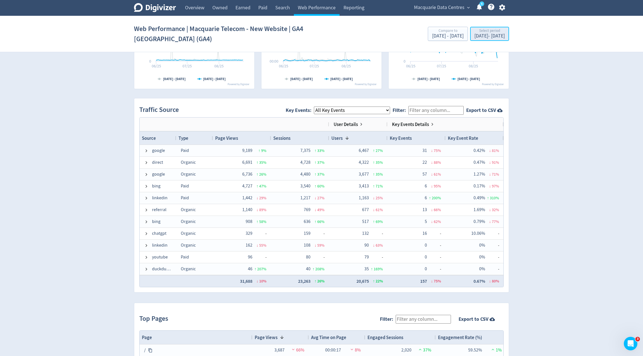
click at [474, 32] on div "Select period" at bounding box center [489, 31] width 30 height 5
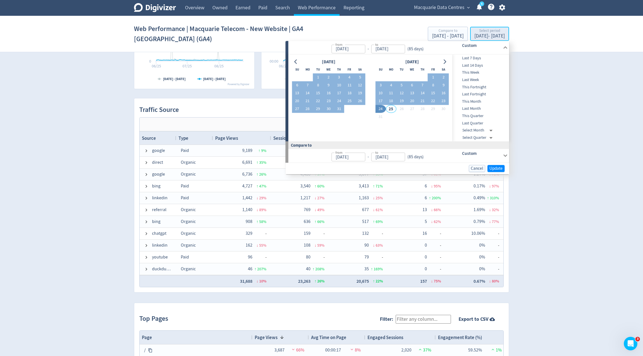
type input "[DATE]"
click at [297, 62] on icon "Go to previous month" at bounding box center [295, 61] width 5 height 5
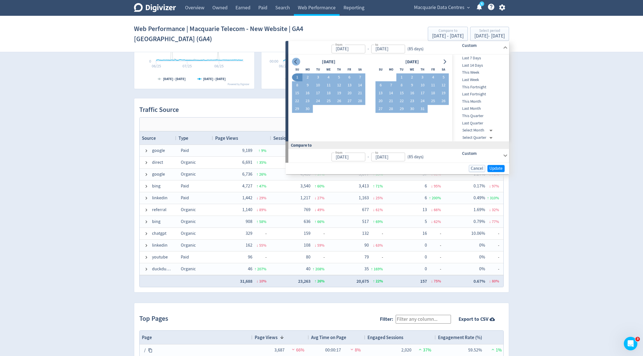
click at [297, 62] on icon "Go to previous month" at bounding box center [295, 61] width 5 height 5
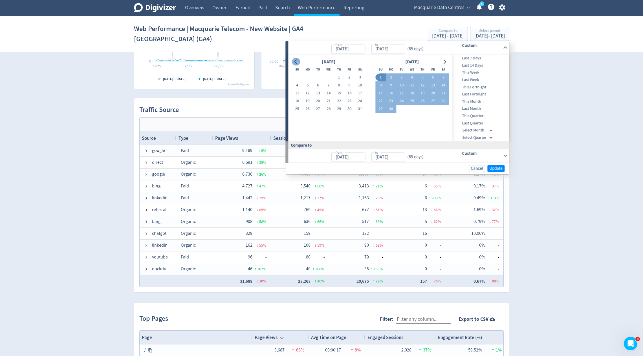
click at [297, 62] on icon "Go to previous month" at bounding box center [295, 61] width 5 height 5
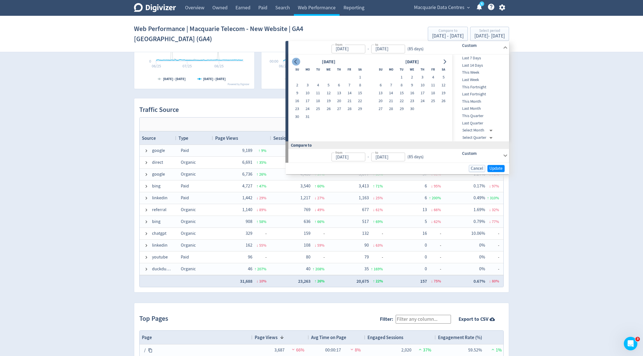
click at [297, 62] on icon "Go to previous month" at bounding box center [295, 61] width 5 height 5
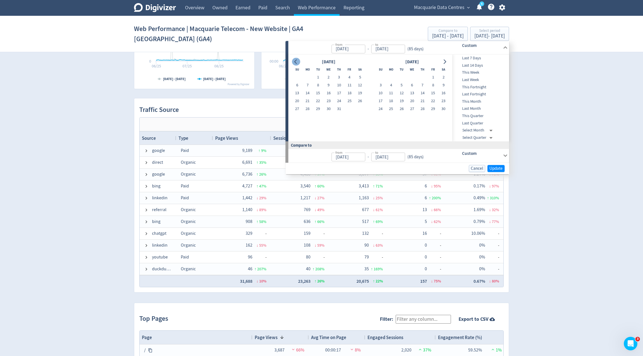
click at [297, 62] on icon "Go to previous month" at bounding box center [295, 61] width 5 height 5
click at [356, 76] on button "1" at bounding box center [360, 78] width 10 height 8
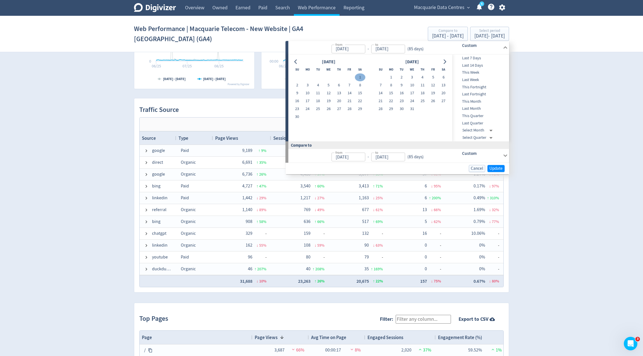
type input "[DATE]"
click at [447, 63] on button "Go to next month" at bounding box center [444, 62] width 8 height 8
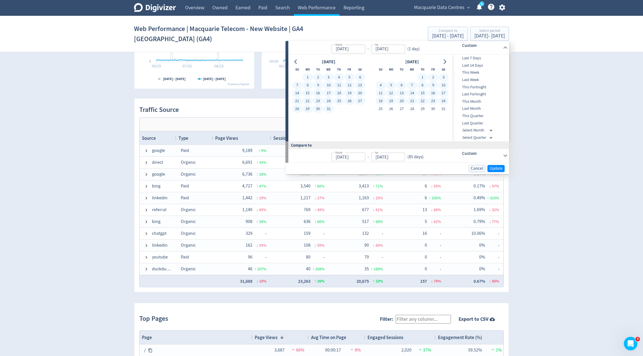
click at [444, 101] on button "24" at bounding box center [443, 101] width 10 height 8
type input "[DATE]"
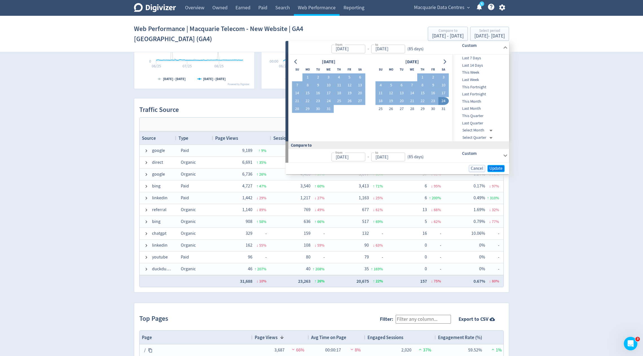
click at [500, 167] on span "Update" at bounding box center [495, 168] width 13 height 4
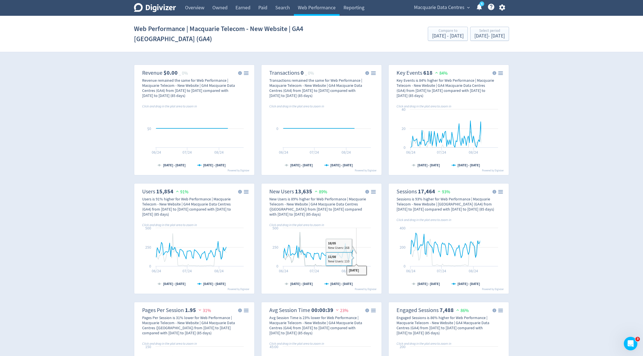
scroll to position [6, 0]
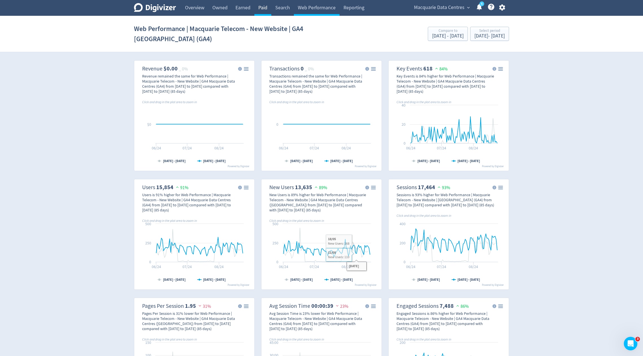
click at [262, 6] on link "Paid" at bounding box center [262, 8] width 17 height 16
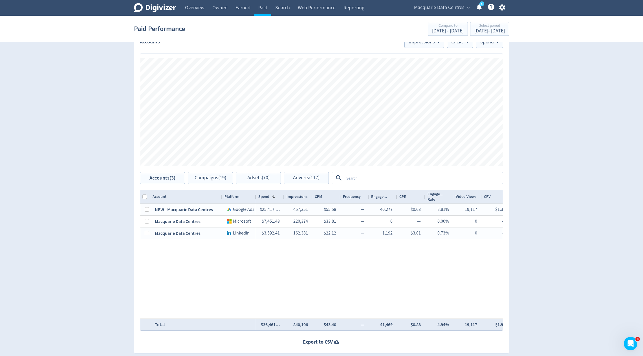
scroll to position [184, 0]
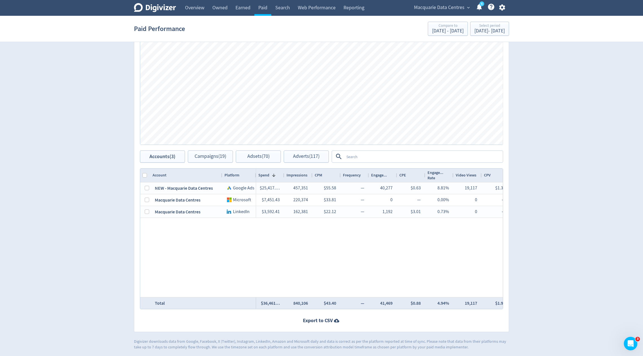
click at [318, 150] on div "Spend Clicks Impressions Press Space or Enter to toggle visibility Impressions,…" at bounding box center [321, 88] width 374 height 124
click at [317, 155] on span "Adverts (117)" at bounding box center [306, 156] width 26 height 5
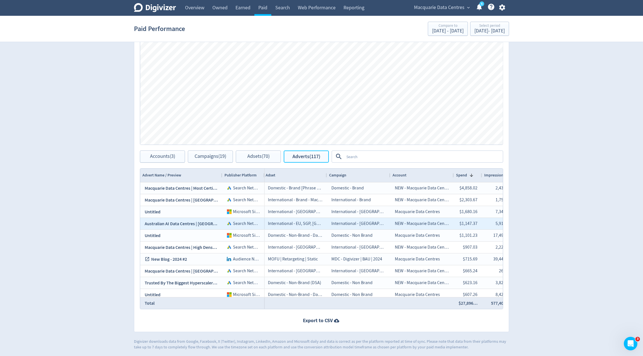
scroll to position [0, 4]
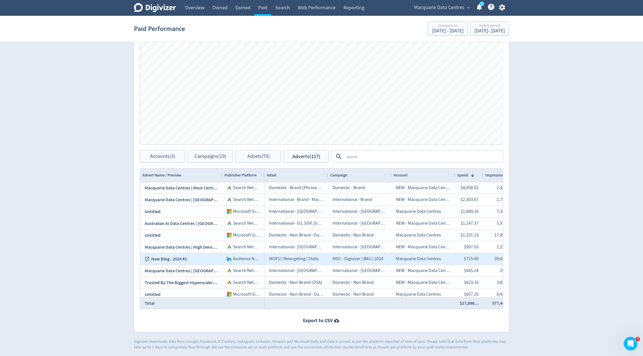
click at [240, 257] on span "Audience Network Native" at bounding box center [256, 259] width 47 height 6
click at [181, 257] on link "New Blog - 2024 #2" at bounding box center [181, 258] width 73 height 11
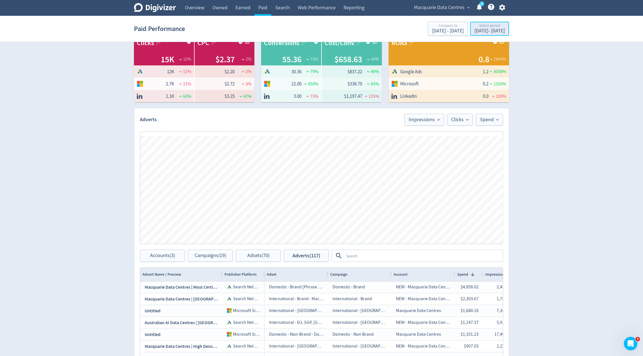
click at [474, 25] on div "Select period" at bounding box center [489, 26] width 30 height 5
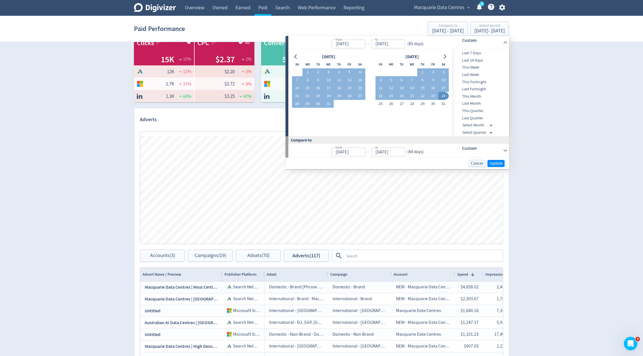
click at [449, 54] on div "[DATE] Su Mo Tu We Th Fr Sa 1 2 3 4 5 6 7 8 9 10 11 12 13 14 15 16 17 18 19 20 …" at bounding box center [370, 93] width 164 height 87
click at [444, 57] on icon "Go to next month" at bounding box center [444, 56] width 5 height 5
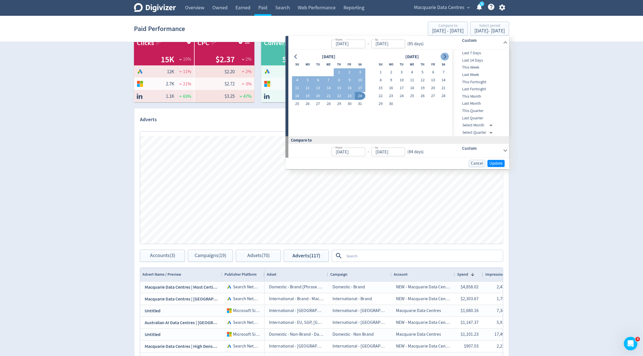
click at [444, 57] on icon "Go to next month" at bounding box center [444, 56] width 5 height 5
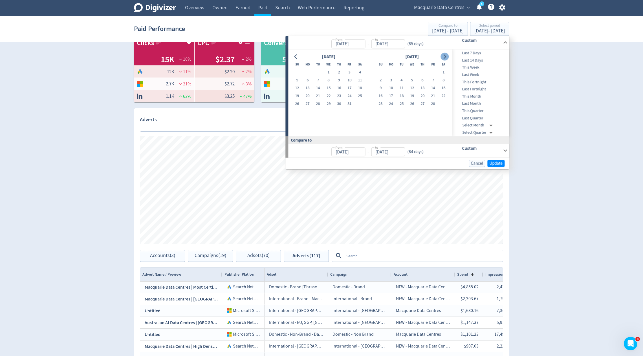
click at [444, 57] on icon "Go to next month" at bounding box center [444, 56] width 5 height 5
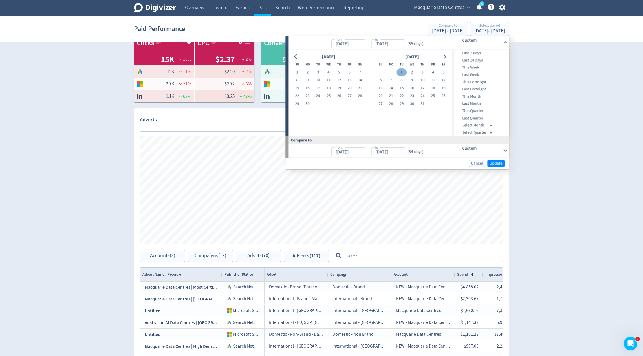
click at [403, 71] on button "1" at bounding box center [401, 72] width 10 height 8
type input "[DATE]"
click at [301, 72] on button "1" at bounding box center [297, 72] width 10 height 8
type input "[DATE]"
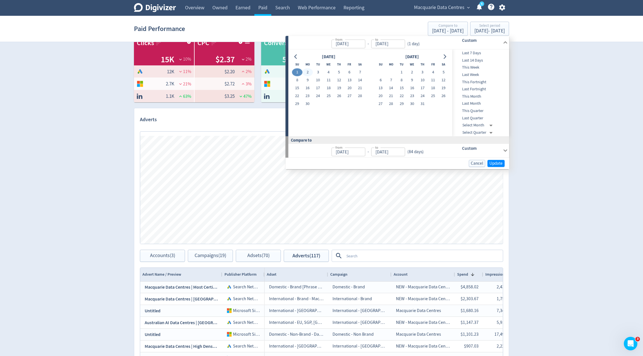
click at [440, 55] on div "[DATE]" at bounding box center [411, 57] width 73 height 8
click at [446, 56] on icon "Go to next month" at bounding box center [444, 56] width 5 height 5
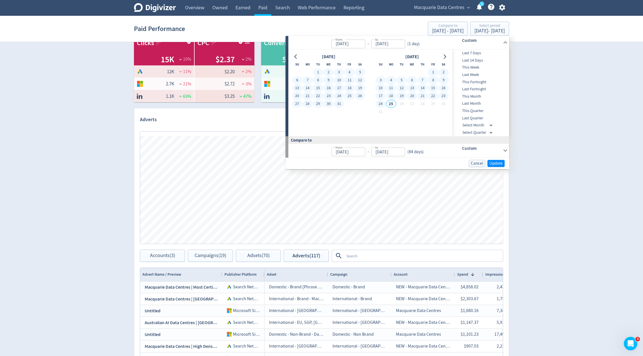
click at [380, 104] on button "24" at bounding box center [380, 104] width 10 height 8
type input "[DATE]"
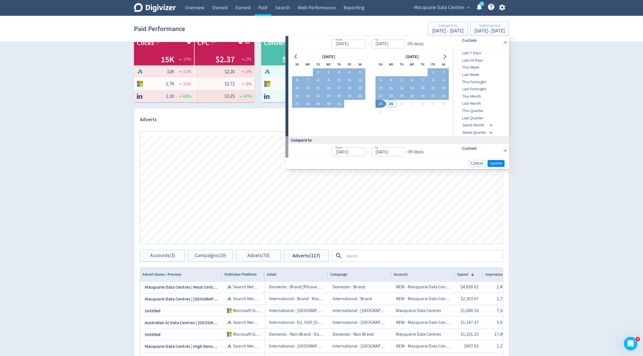
click at [497, 163] on span "Update" at bounding box center [495, 163] width 13 height 4
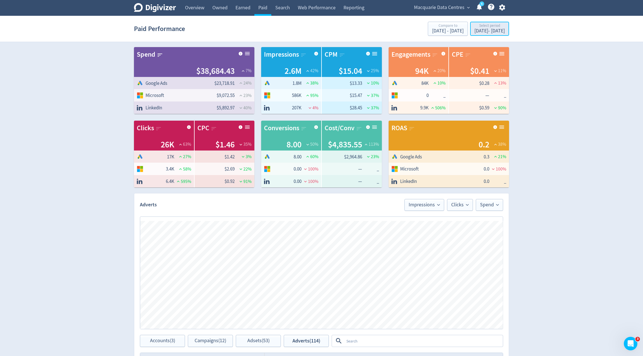
click at [476, 28] on div "[DATE] - [DATE]" at bounding box center [489, 30] width 30 height 5
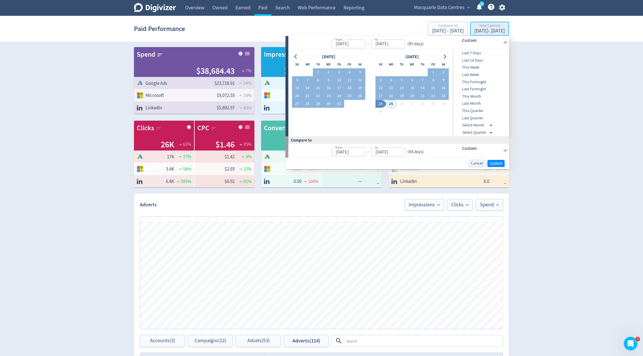
type input "[DATE]"
click at [295, 56] on icon "Go to previous month" at bounding box center [295, 56] width 5 height 5
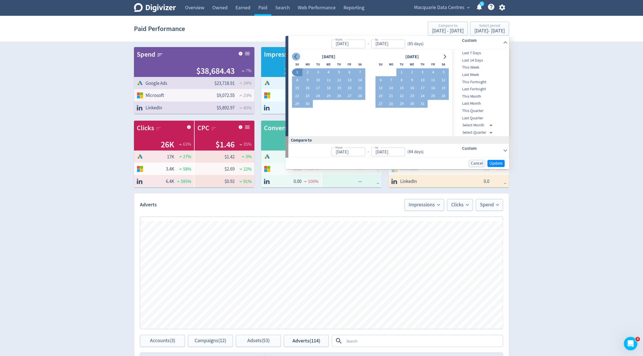
click at [295, 56] on icon "Go to previous month" at bounding box center [295, 56] width 5 height 5
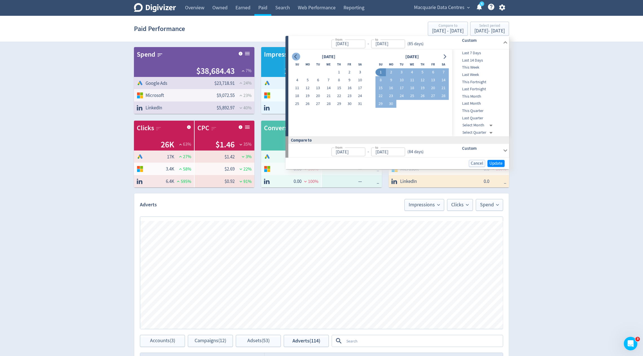
click at [295, 56] on icon "Go to previous month" at bounding box center [295, 56] width 5 height 5
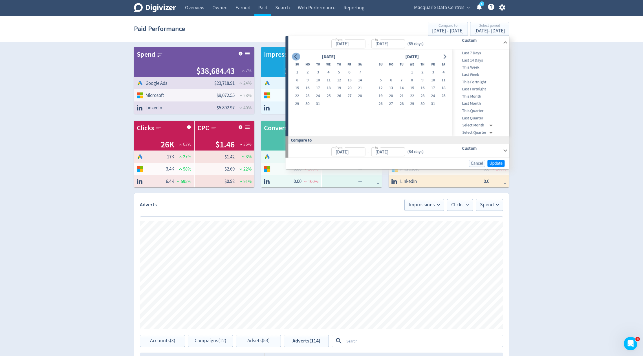
click at [295, 56] on icon "Go to previous month" at bounding box center [295, 56] width 5 height 5
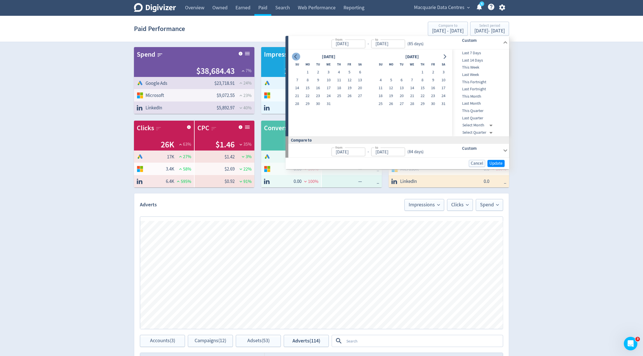
click at [295, 56] on icon "Go to previous month" at bounding box center [295, 56] width 5 height 5
click at [357, 72] on button "1" at bounding box center [360, 72] width 10 height 8
type input "[DATE]"
click at [444, 57] on icon "Go to next month" at bounding box center [444, 56] width 5 height 5
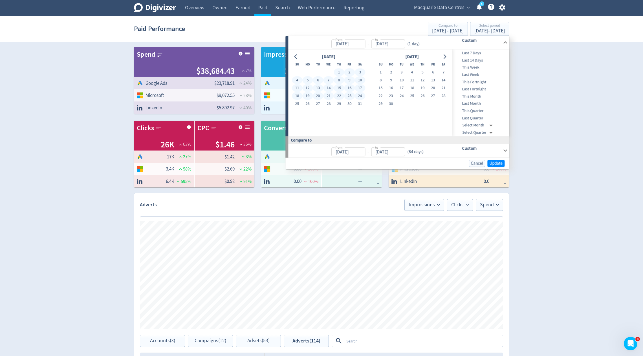
click at [360, 96] on button "24" at bounding box center [360, 96] width 10 height 8
type input "[DATE]"
click at [499, 162] on span "Update" at bounding box center [495, 163] width 13 height 4
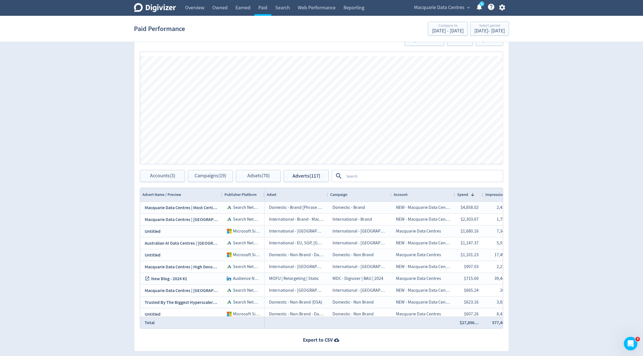
scroll to position [184, 0]
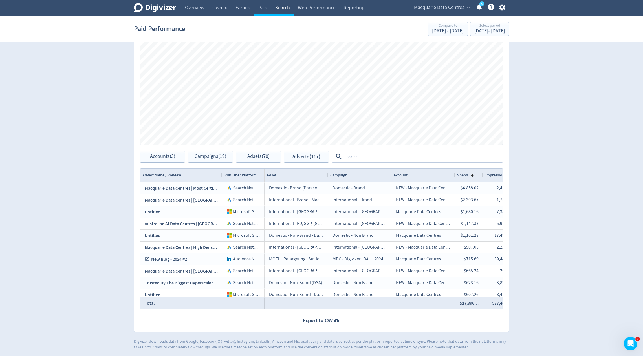
click at [284, 5] on link "Search" at bounding box center [282, 8] width 23 height 16
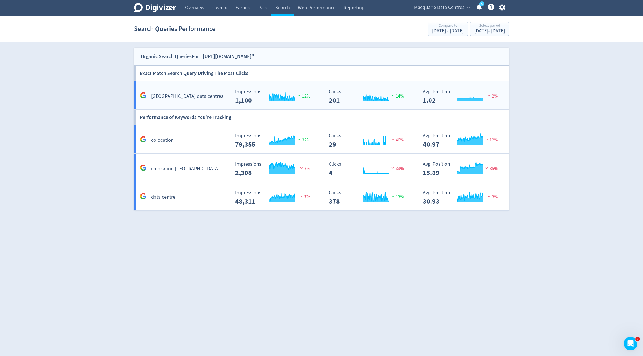
click at [316, 98] on rect "\a Impressions\a 1,100\a" at bounding box center [274, 96] width 85 height 15
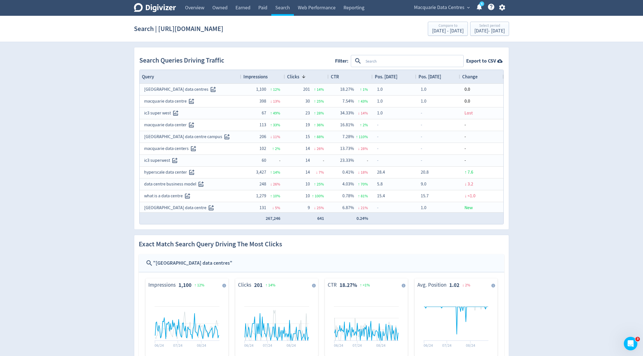
click at [399, 60] on textarea at bounding box center [413, 61] width 100 height 10
type textarea "macquarie"
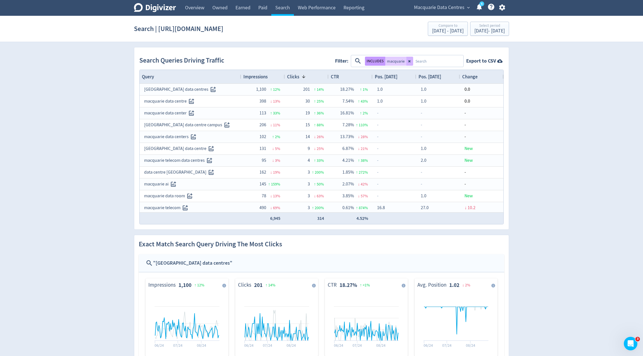
click at [372, 61] on button "INCLUDES" at bounding box center [375, 61] width 20 height 9
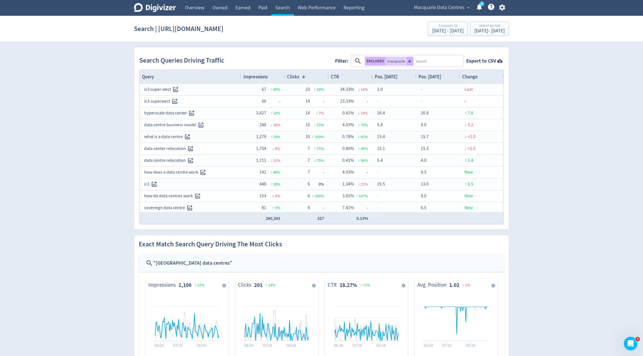
click at [255, 79] on span "Impressions" at bounding box center [255, 77] width 24 height 6
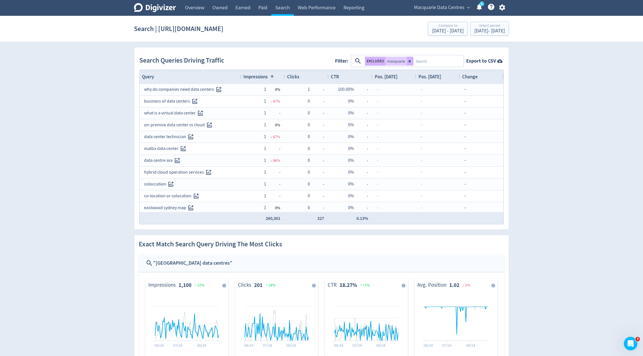
click at [255, 79] on span "Impressions" at bounding box center [255, 77] width 24 height 6
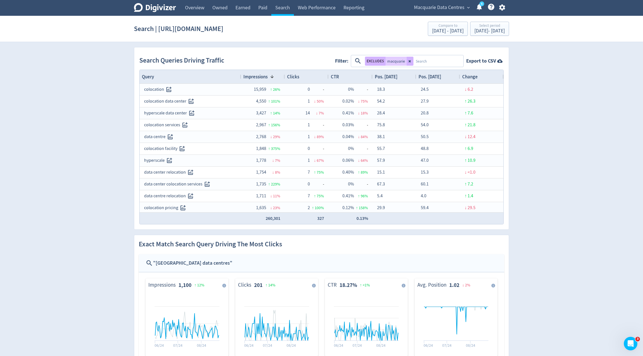
click at [424, 61] on textarea at bounding box center [437, 61] width 49 height 10
type textarea "colocation"
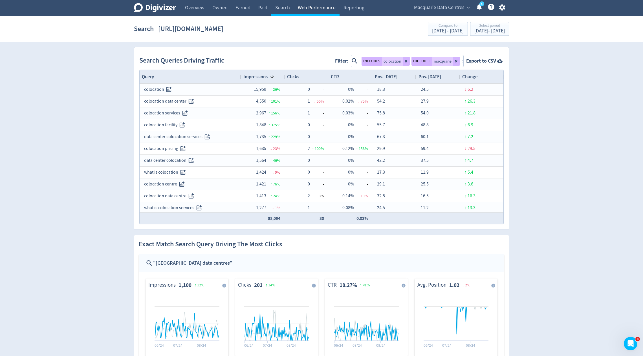
click at [315, 7] on link "Web Performance" at bounding box center [317, 8] width 46 height 16
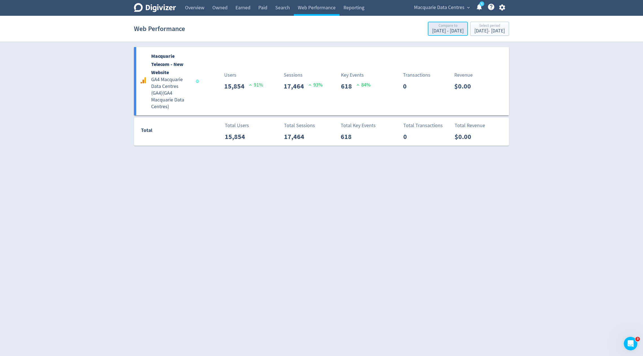
click at [432, 30] on div "Mar 8, 2024 - May 31, 2024" at bounding box center [448, 30] width 32 height 5
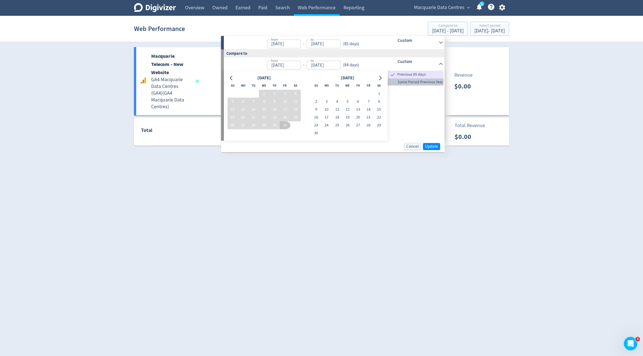
click at [405, 83] on span "Same Period Previous Year" at bounding box center [416, 82] width 56 height 6
type input "Jun 01, 2023"
type input "Aug 24, 2023"
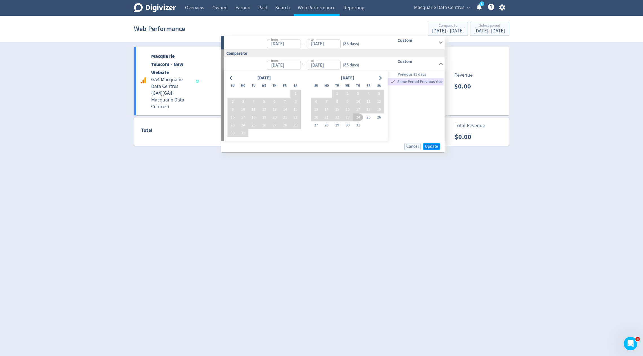
click at [432, 145] on span "Update" at bounding box center [431, 146] width 13 height 4
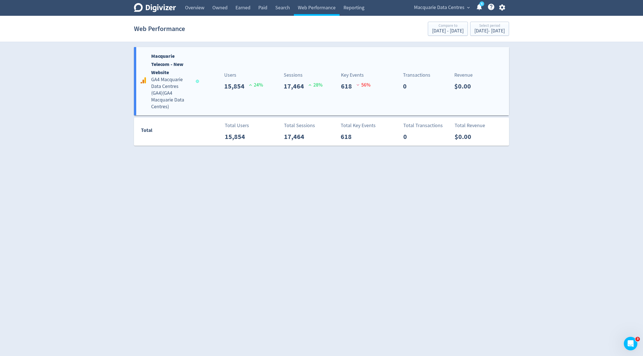
click at [263, 95] on div "Macquarie Telecom - New Website GA4 Macquarie Data Centres (GA4) ( GA4 Macquari…" at bounding box center [321, 81] width 375 height 68
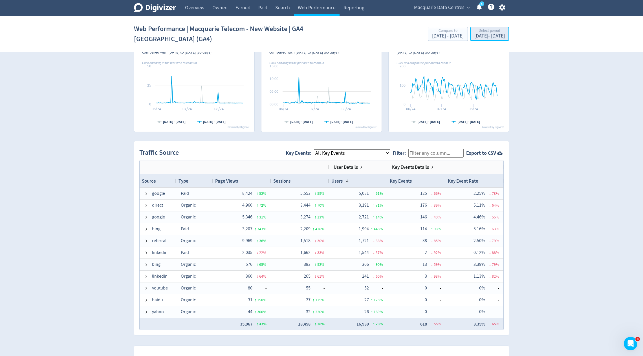
click at [474, 35] on div "Jun 1, 2024 - Aug 24, 2024" at bounding box center [489, 36] width 30 height 5
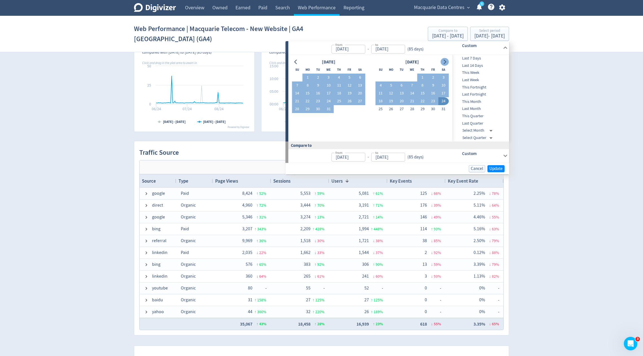
click at [444, 61] on icon "Go to next month" at bounding box center [444, 62] width 5 height 5
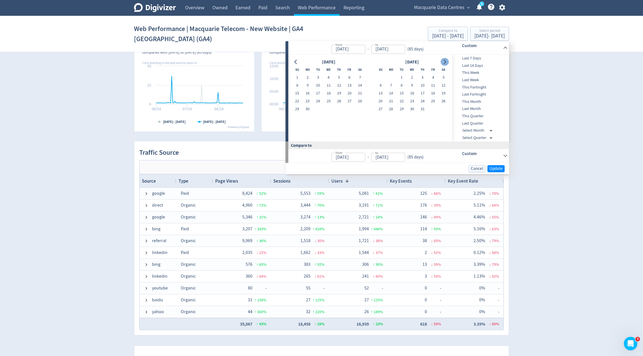
click at [444, 61] on icon "Go to next month" at bounding box center [444, 62] width 5 height 5
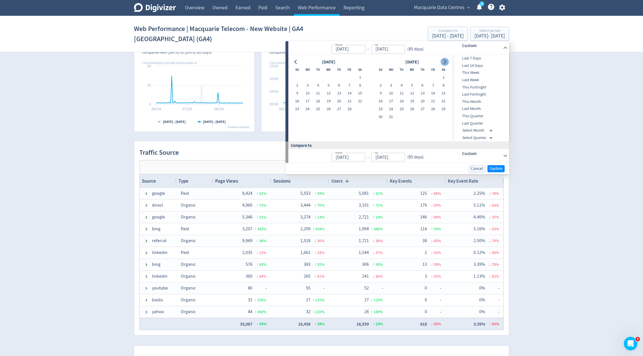
click at [444, 61] on icon "Go to next month" at bounding box center [444, 62] width 5 height 5
click at [379, 76] on button "1" at bounding box center [380, 78] width 10 height 8
type input "[DATE]"
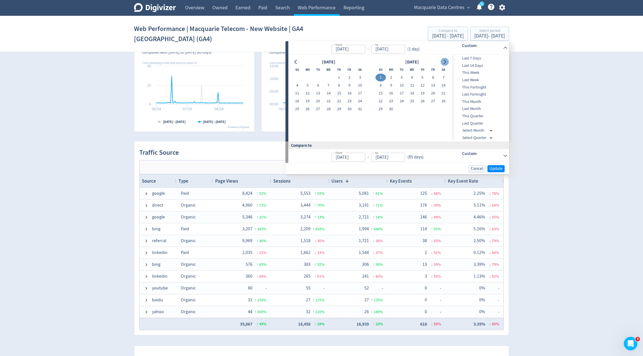
click at [445, 60] on icon "Go to next month" at bounding box center [444, 62] width 5 height 5
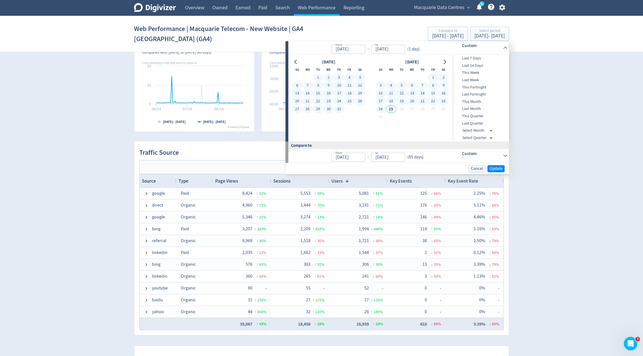
click at [380, 109] on button "24" at bounding box center [380, 109] width 10 height 8
type input "[DATE]"
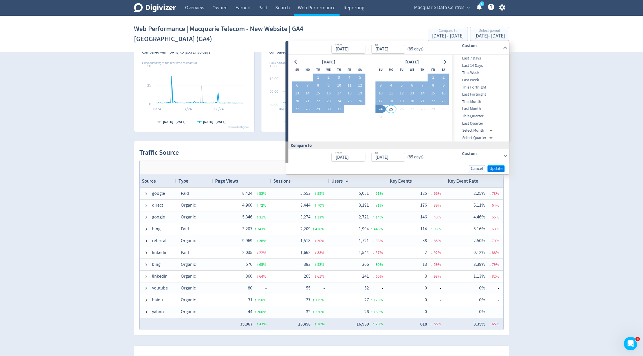
click at [496, 165] on button "Update" at bounding box center [495, 168] width 17 height 7
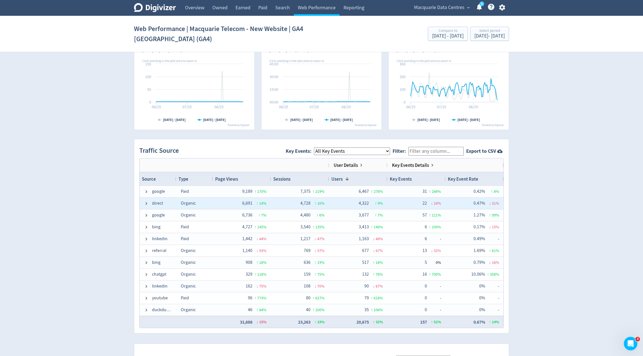
click at [430, 201] on span "↓ 24 %" at bounding box center [434, 203] width 14 height 11
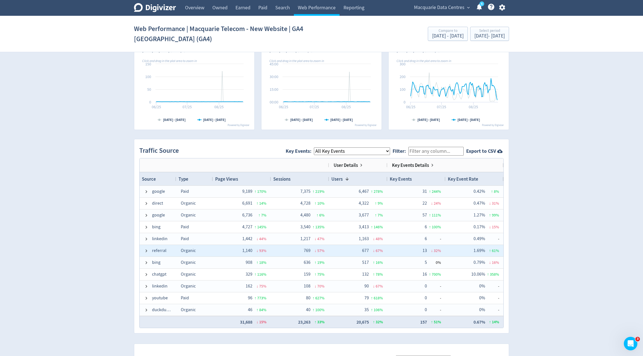
click at [142, 251] on div "referral" at bounding box center [158, 251] width 37 height 12
click at [147, 250] on span at bounding box center [146, 251] width 5 height 5
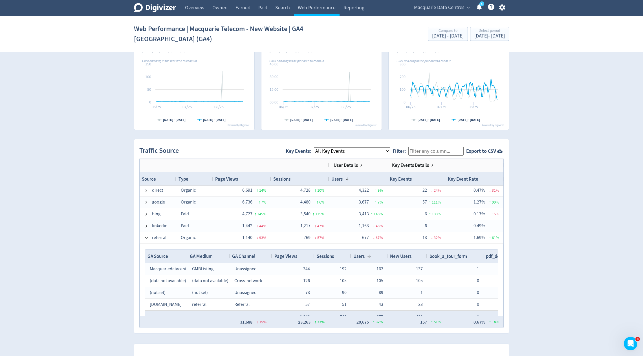
scroll to position [14, 0]
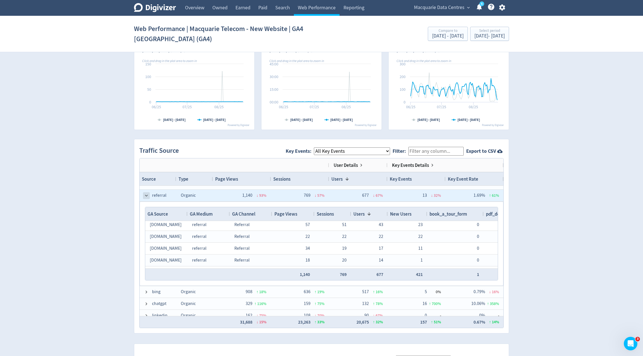
click at [144, 196] on span at bounding box center [146, 195] width 5 height 5
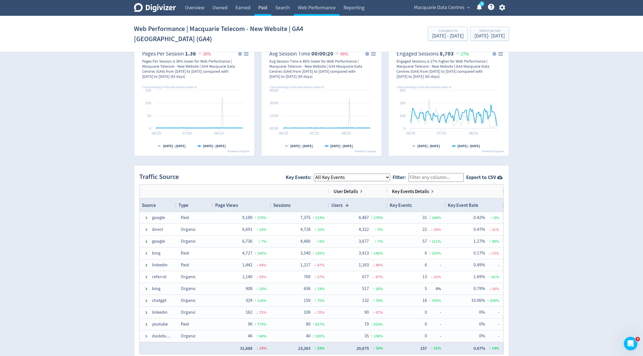
click at [265, 11] on link "Paid" at bounding box center [262, 8] width 17 height 16
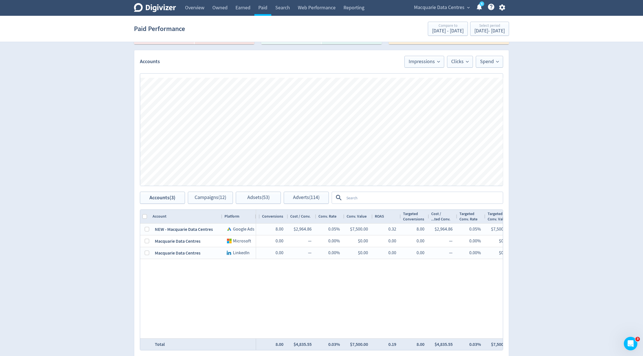
scroll to position [144, 0]
click at [283, 12] on link "Search" at bounding box center [282, 8] width 23 height 16
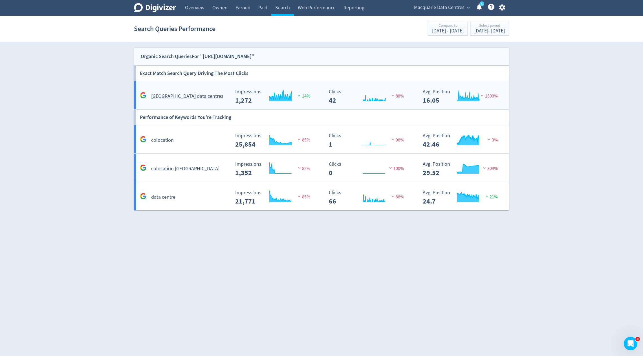
click at [216, 93] on div "[GEOGRAPHIC_DATA] data centres" at bounding box center [184, 96] width 92 height 9
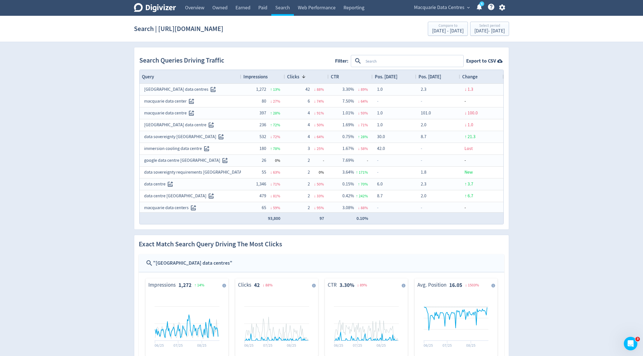
click at [371, 60] on textarea at bounding box center [413, 61] width 100 height 10
type textarea "macquarie"
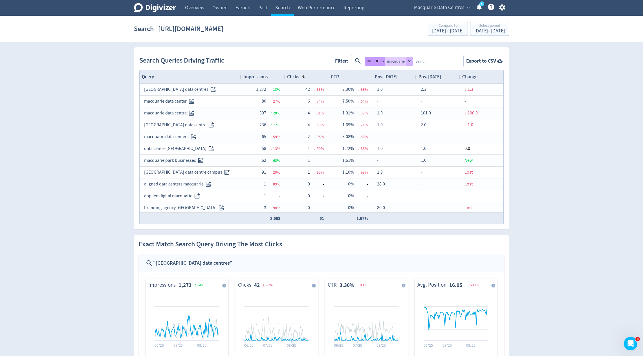
click at [368, 60] on button "INCLUDES" at bounding box center [375, 61] width 20 height 9
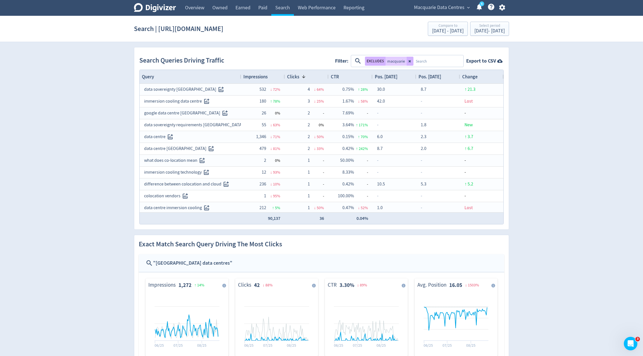
click at [258, 78] on span "Impressions" at bounding box center [255, 77] width 24 height 6
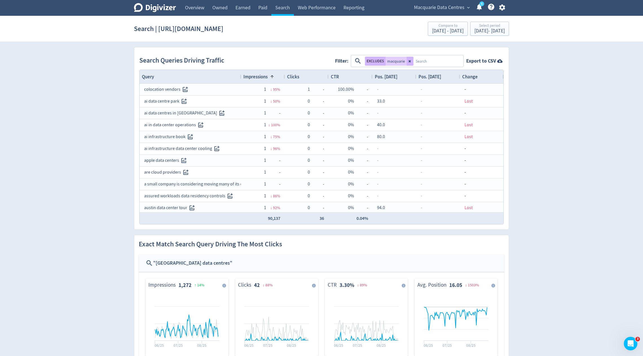
click at [258, 78] on span "Impressions" at bounding box center [255, 77] width 24 height 6
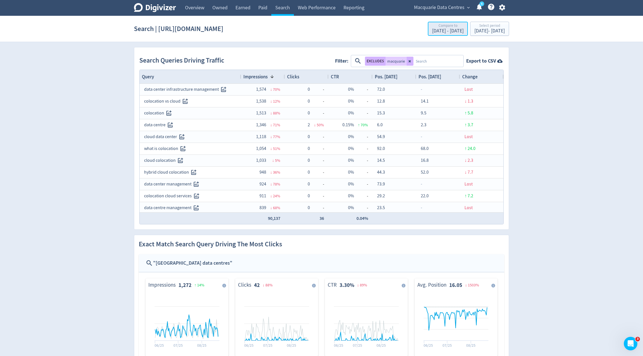
click at [432, 26] on div "Compare to" at bounding box center [448, 26] width 32 height 5
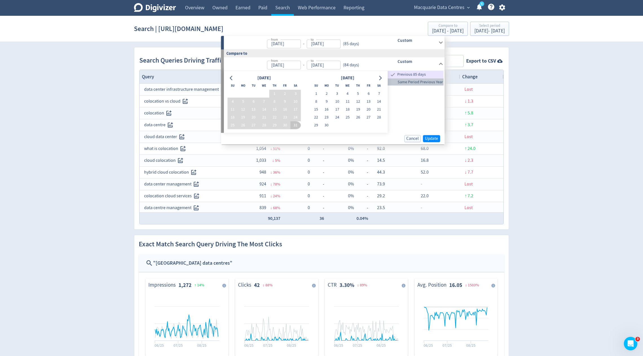
click at [431, 85] on span "Same Period Previous Year" at bounding box center [416, 82] width 56 height 6
type input "[DATE]"
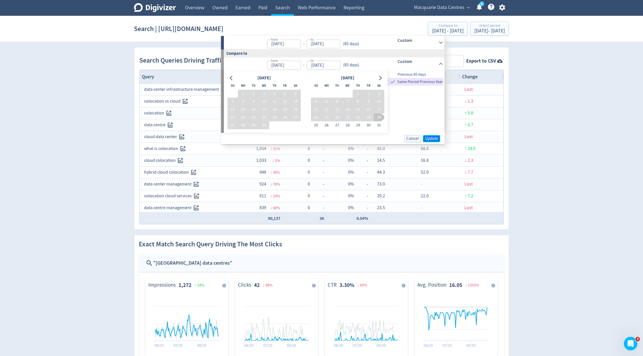
click at [437, 138] on span "Update" at bounding box center [431, 138] width 13 height 4
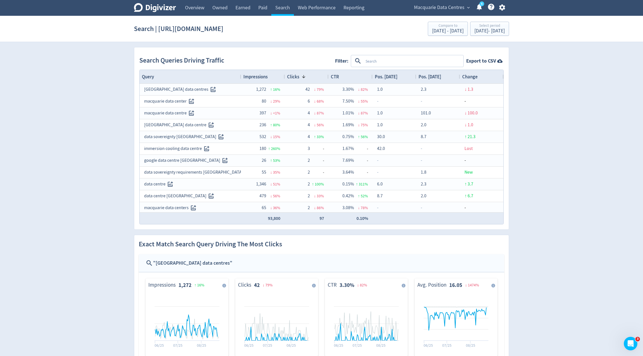
click at [416, 57] on textarea at bounding box center [413, 61] width 100 height 10
type textarea "macquarie"
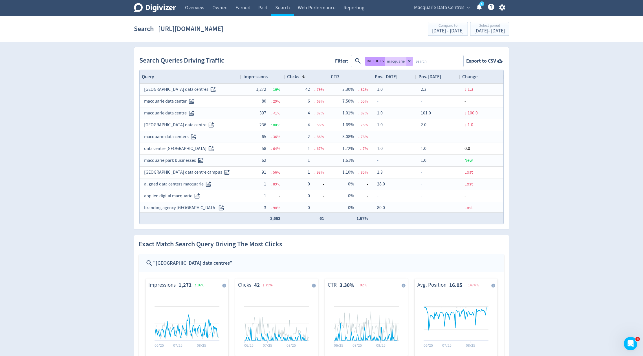
click at [379, 57] on button "INCLUDES" at bounding box center [375, 61] width 20 height 9
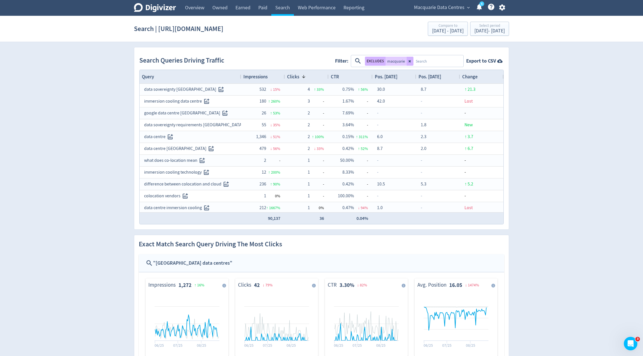
click at [256, 74] on span "Impressions" at bounding box center [255, 77] width 24 height 6
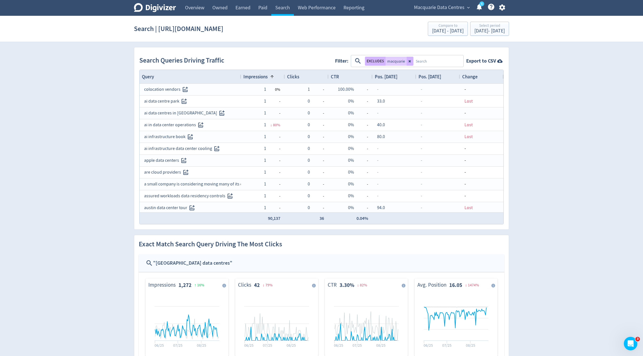
click at [256, 75] on span "Impressions" at bounding box center [255, 77] width 24 height 6
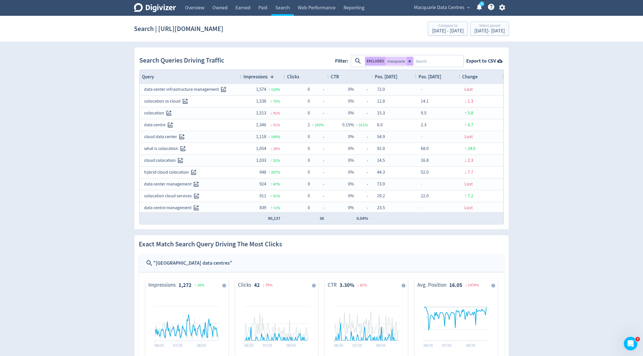
click at [429, 62] on textarea at bounding box center [437, 61] width 49 height 10
type textarea "colocation"
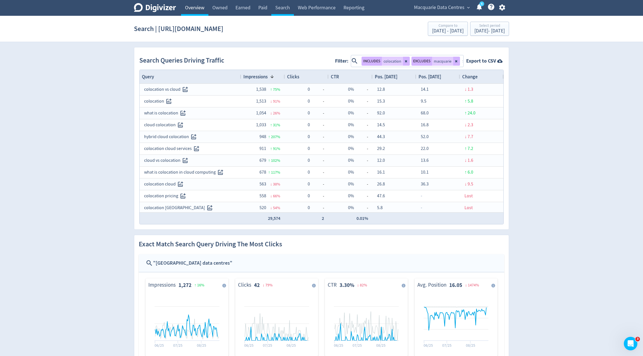
click at [198, 11] on link "Overview" at bounding box center [194, 8] width 27 height 16
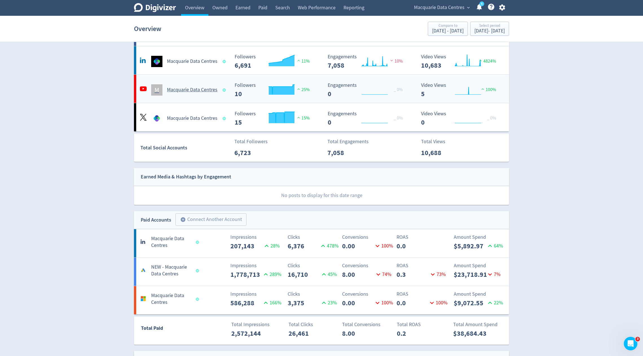
scroll to position [49, 0]
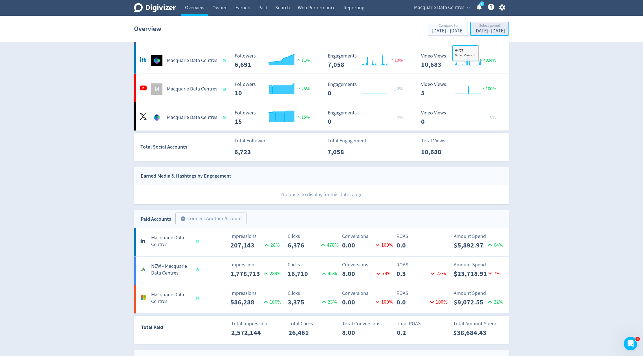
click at [470, 23] on button "Select period [DATE] - [DATE]" at bounding box center [489, 29] width 39 height 14
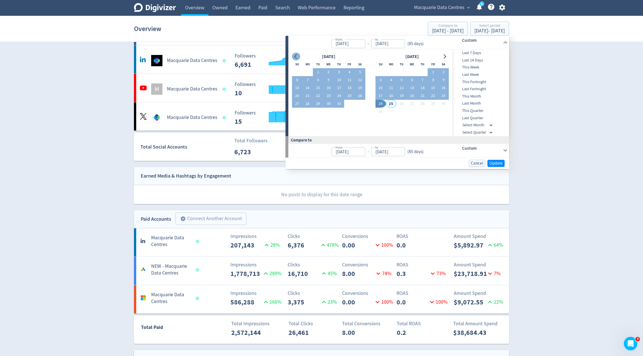
click at [295, 56] on icon "Go to previous month" at bounding box center [295, 56] width 3 height 5
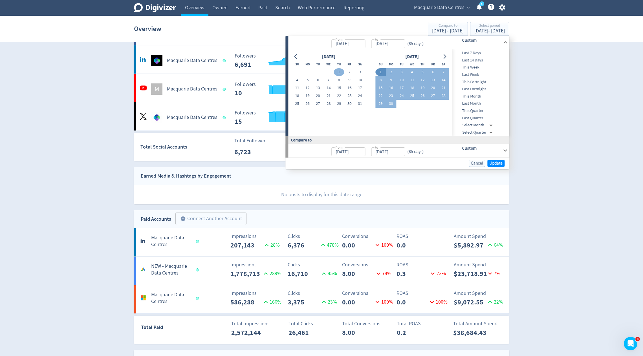
click at [339, 74] on button "1" at bounding box center [339, 72] width 10 height 8
type input "May 01, 2025"
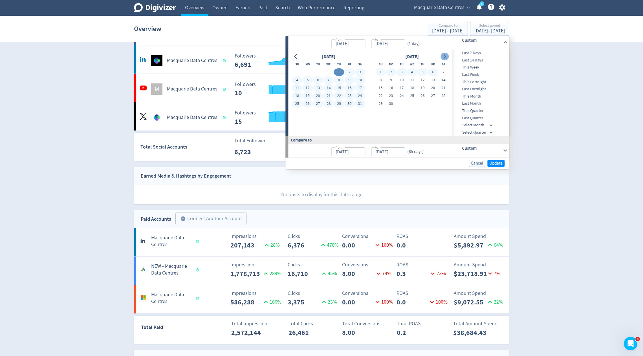
click at [445, 55] on icon "Go to next month" at bounding box center [444, 56] width 3 height 5
click at [378, 104] on button "24" at bounding box center [380, 104] width 10 height 8
type input "[DATE]"
type input "Jan 05, 2025"
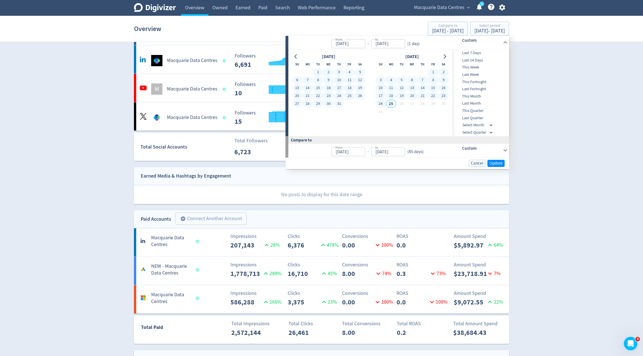
type input "Apr 30, 2025"
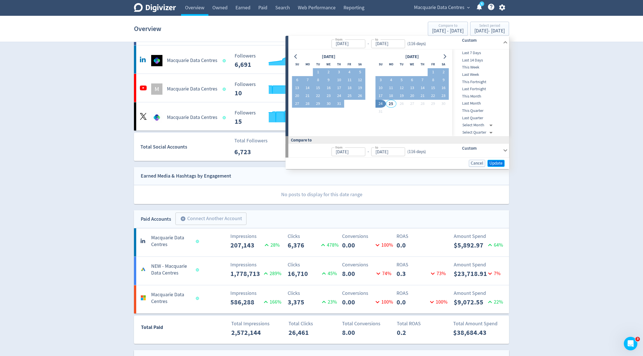
click at [497, 163] on span "Update" at bounding box center [495, 163] width 13 height 4
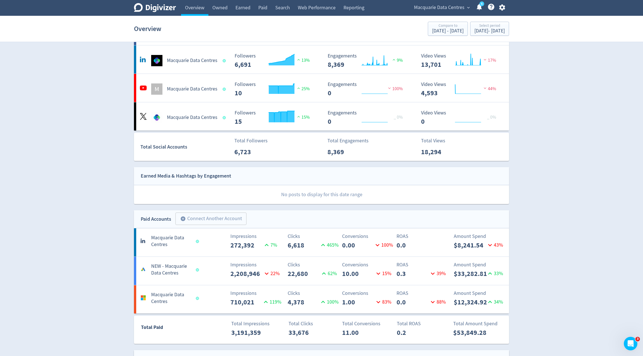
drag, startPoint x: 509, startPoint y: 281, endPoint x: 508, endPoint y: 278, distance: 3.8
click at [432, 26] on div "Compare to" at bounding box center [448, 26] width 32 height 5
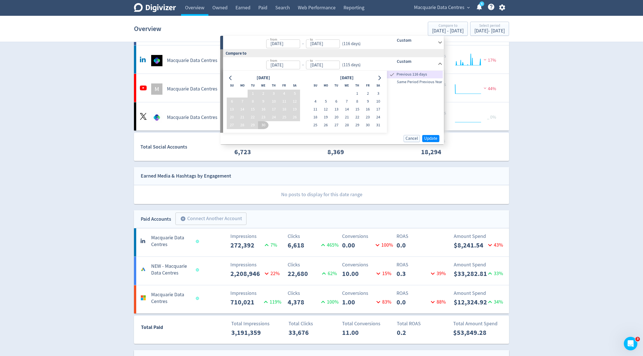
click at [431, 83] on span "Same Period Previous Year" at bounding box center [415, 82] width 56 height 6
type input "May 01, 2024"
type input "[DATE]"
click at [429, 140] on span "Update" at bounding box center [430, 138] width 13 height 4
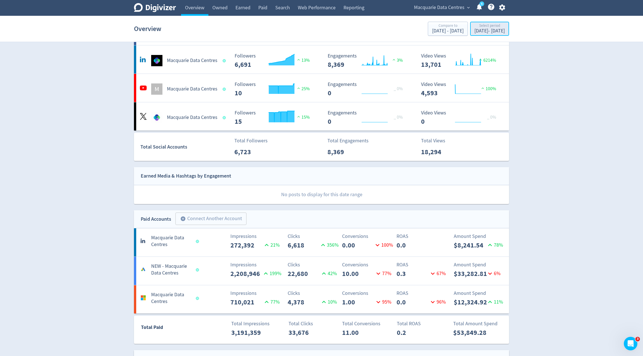
click at [490, 31] on div "May 1, 2025 - Aug 24, 2025" at bounding box center [489, 30] width 30 height 5
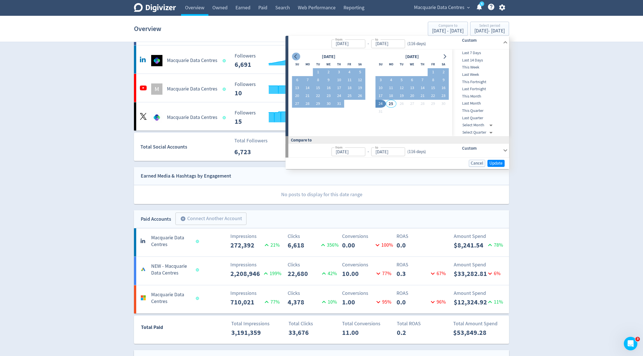
click at [294, 59] on button "Go to previous month" at bounding box center [296, 57] width 8 height 8
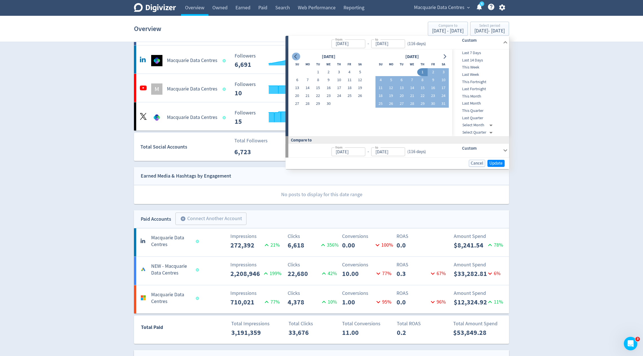
click at [294, 59] on button "Go to previous month" at bounding box center [296, 57] width 8 height 8
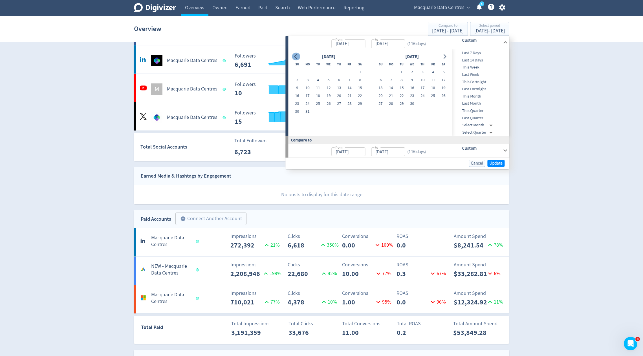
click at [294, 59] on button "Go to previous month" at bounding box center [296, 57] width 8 height 8
click at [445, 56] on icon "Go to next month" at bounding box center [444, 56] width 5 height 5
click at [326, 68] on button "1" at bounding box center [328, 72] width 10 height 8
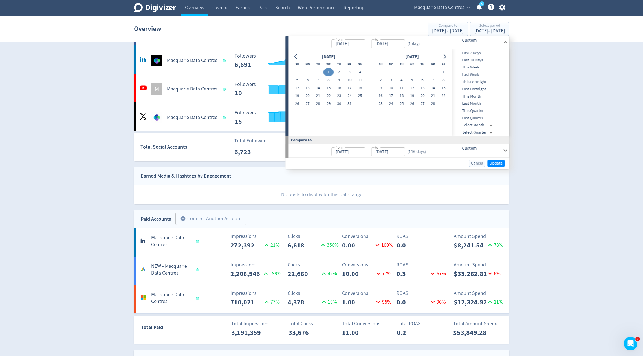
type input "Jan 01, 2025"
click at [444, 55] on icon "Go to next month" at bounding box center [444, 56] width 5 height 5
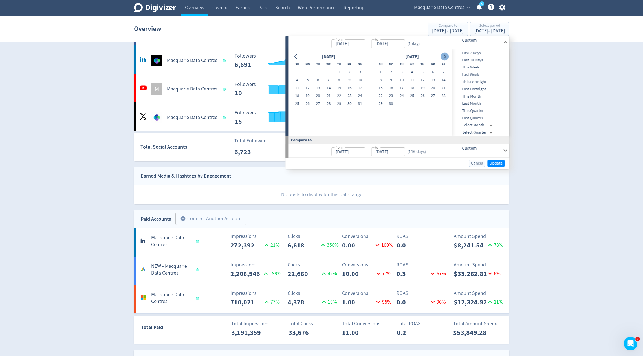
click at [444, 55] on icon "Go to next month" at bounding box center [444, 56] width 5 height 5
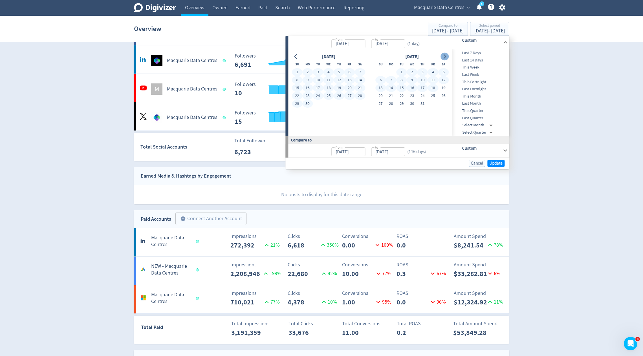
click at [444, 56] on icon "Go to next month" at bounding box center [444, 56] width 5 height 5
click at [383, 102] on button "24" at bounding box center [380, 104] width 10 height 8
type input "[DATE]"
type input "May 10, 2024"
type input "Dec 31, 2024"
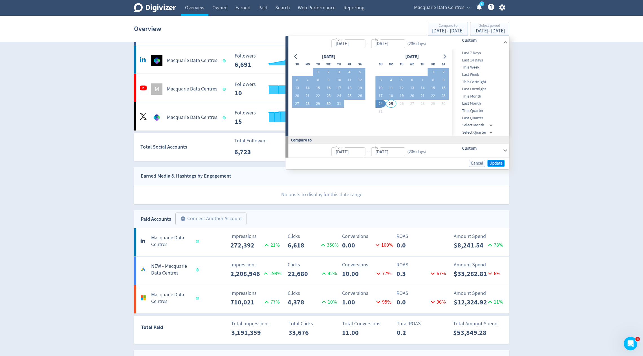
click at [501, 161] on span "Update" at bounding box center [495, 163] width 13 height 4
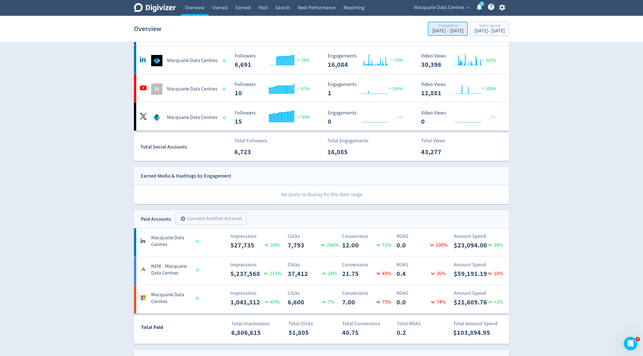
click at [432, 32] on div "May 10, 2024 - Dec 31, 2024" at bounding box center [448, 30] width 32 height 5
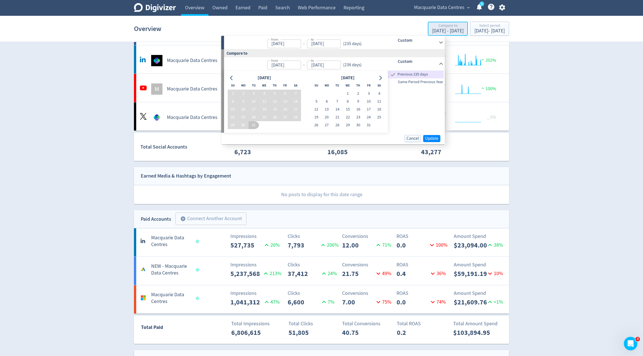
type input "Jan 01, 2025"
type input "[DATE]"
type input "May 10, 2024"
type input "Dec 31, 2024"
click at [420, 83] on span "Same Period Previous Year" at bounding box center [416, 82] width 56 height 6
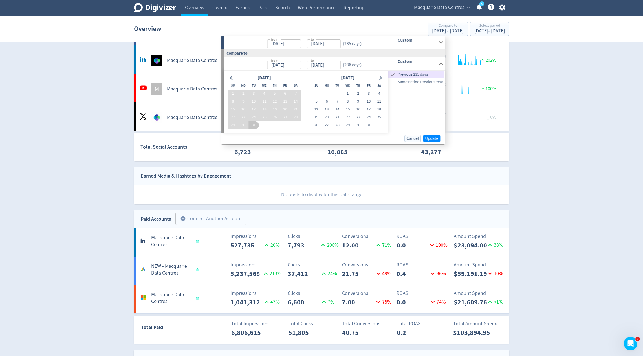
type input "Jan 01, 2024"
type input "[DATE]"
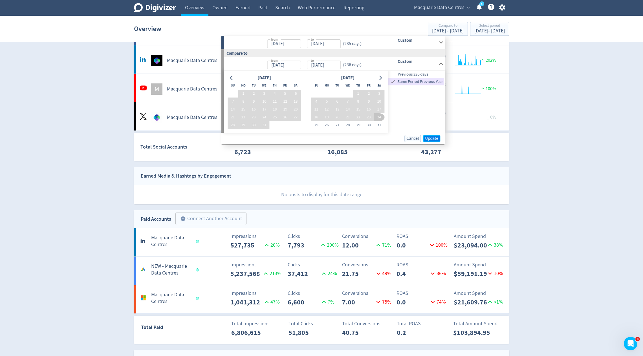
click at [431, 136] on span "Update" at bounding box center [431, 138] width 13 height 4
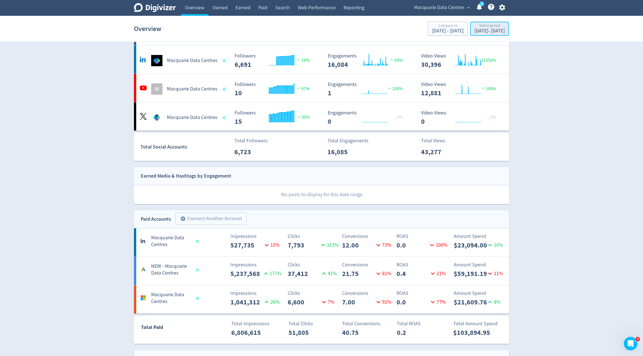
click at [487, 30] on div "Jan 1, 2025 - Aug 24, 2025" at bounding box center [489, 30] width 30 height 5
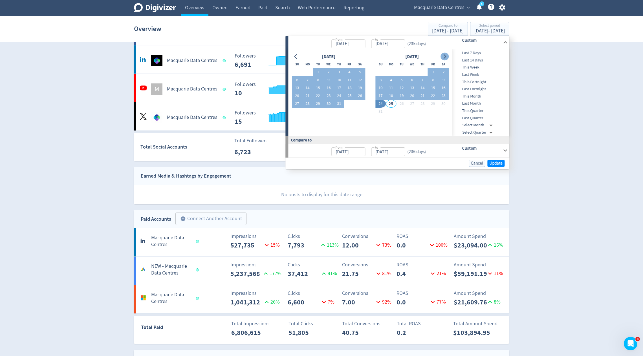
click at [445, 58] on icon "Go to next month" at bounding box center [444, 56] width 5 height 5
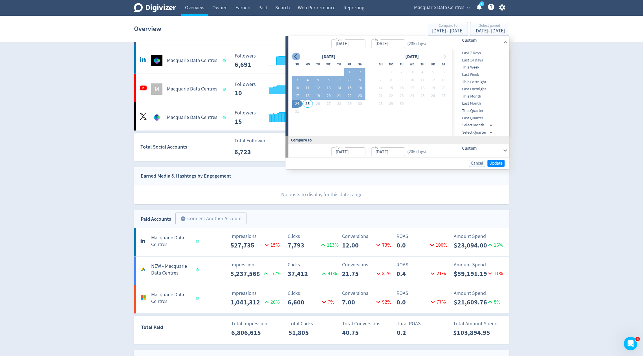
click at [297, 57] on icon "Go to previous month" at bounding box center [295, 56] width 5 height 5
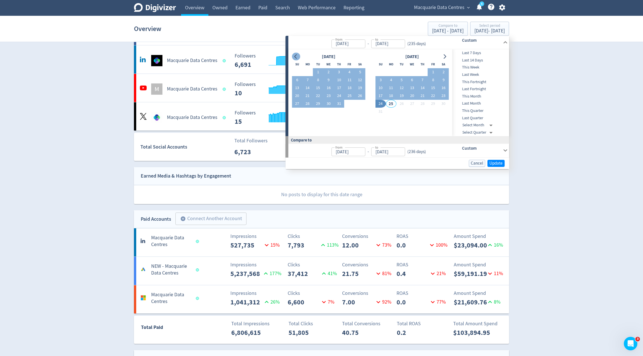
click at [297, 57] on icon "Go to previous month" at bounding box center [295, 56] width 5 height 5
click at [445, 55] on icon "Go to next month" at bounding box center [444, 56] width 5 height 5
click at [296, 56] on icon "Go to previous month" at bounding box center [295, 56] width 5 height 5
click at [336, 71] on button "1" at bounding box center [339, 72] width 10 height 8
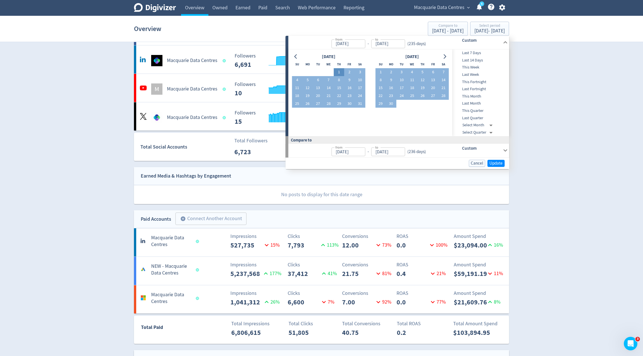
type input "May 01, 2025"
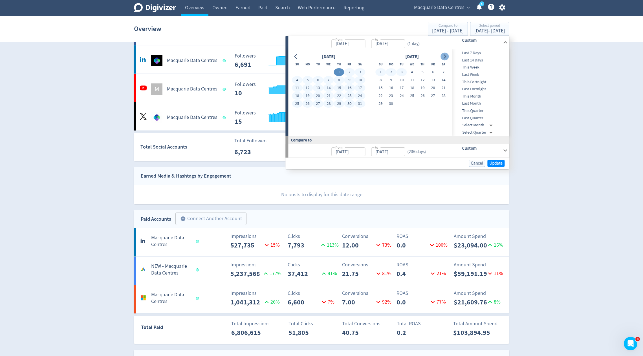
click at [444, 56] on icon "Go to next month" at bounding box center [444, 56] width 5 height 5
click at [379, 103] on button "24" at bounding box center [380, 104] width 10 height 8
type input "[DATE]"
type input "Jan 05, 2025"
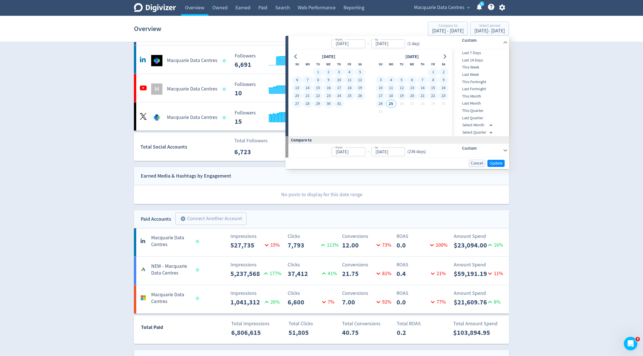
type input "Apr 30, 2025"
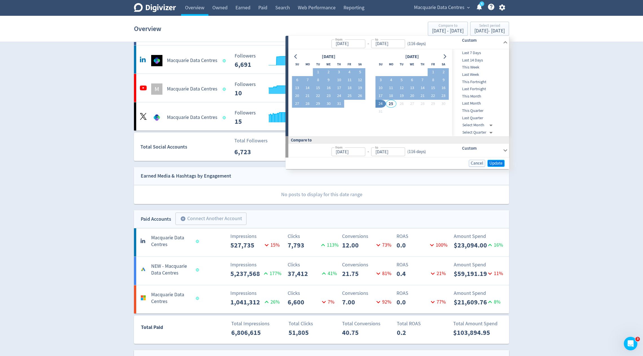
click at [493, 161] on span "Update" at bounding box center [495, 163] width 13 height 4
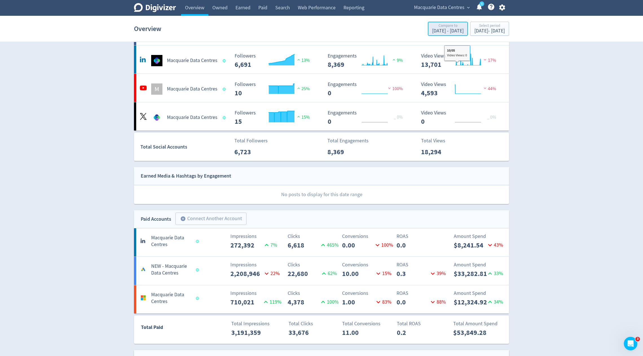
click at [432, 33] on div "Jan 5, 2025 - Apr 30, 2025" at bounding box center [448, 30] width 32 height 5
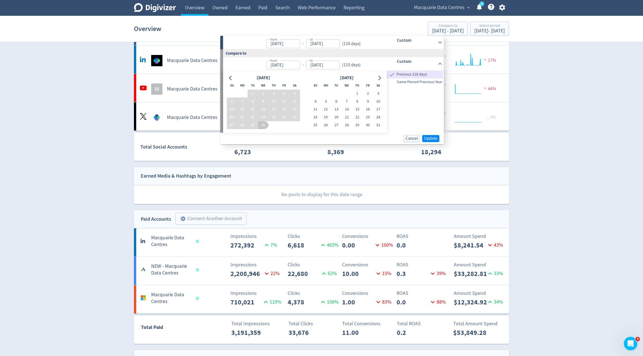
click at [434, 80] on span "Same Period Previous Year" at bounding box center [415, 82] width 56 height 6
type input "May 01, 2024"
type input "[DATE]"
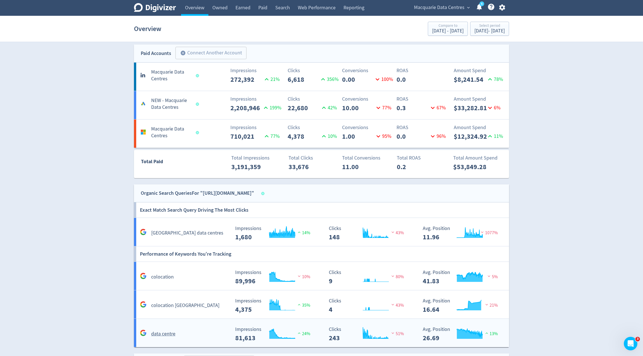
scroll to position [214, 0]
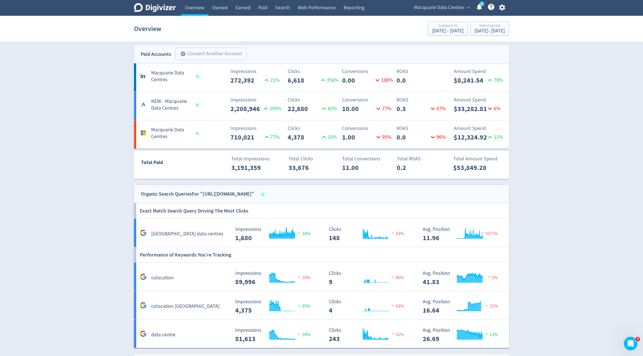
click at [448, 5] on span "Macquarie Data Centres" at bounding box center [439, 7] width 50 height 9
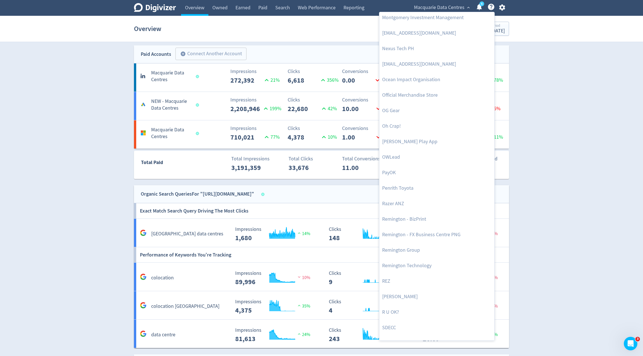
scroll to position [1206, 0]
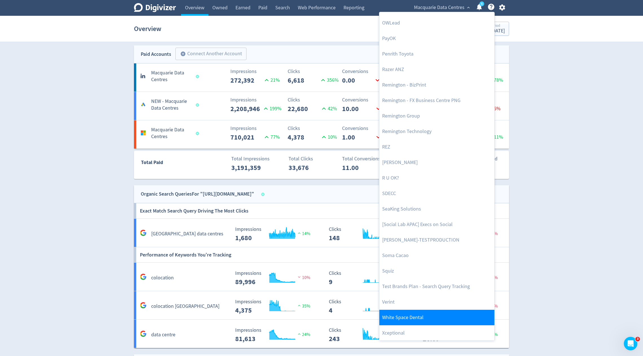
click at [397, 315] on link "White Space Dental" at bounding box center [436, 318] width 115 height 16
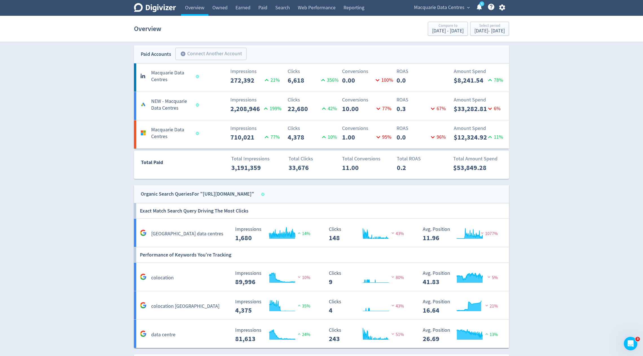
scroll to position [0, 0]
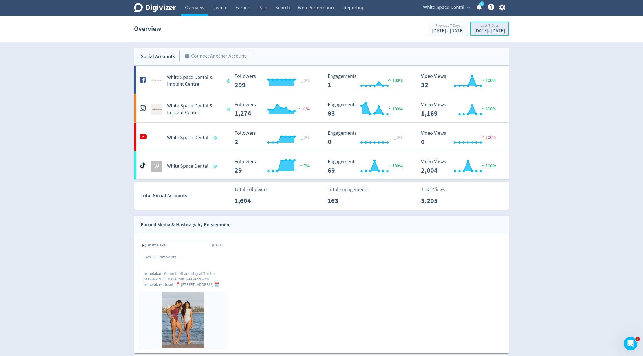
click at [481, 34] on div "Aug 18, 2025 - Aug 24, 2025" at bounding box center [489, 30] width 30 height 5
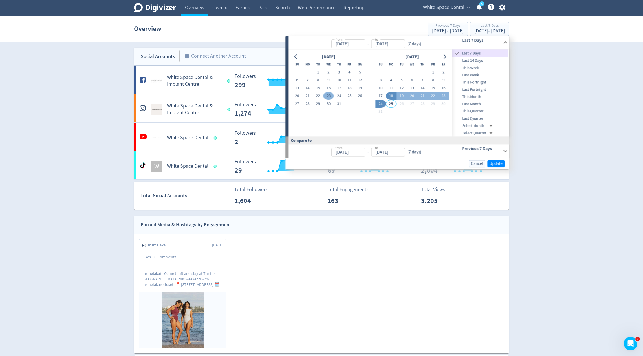
click at [328, 96] on button "23" at bounding box center [328, 96] width 10 height 8
type input "Jul 23, 2025"
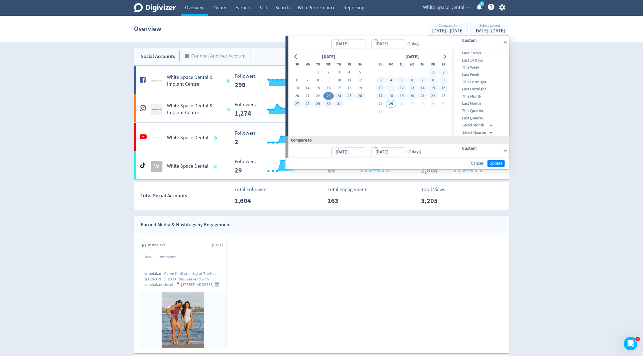
click at [431, 98] on button "22" at bounding box center [433, 96] width 10 height 8
type input "Aug 22, 2025"
type input "Jun 22, 2025"
type input "Jul 22, 2025"
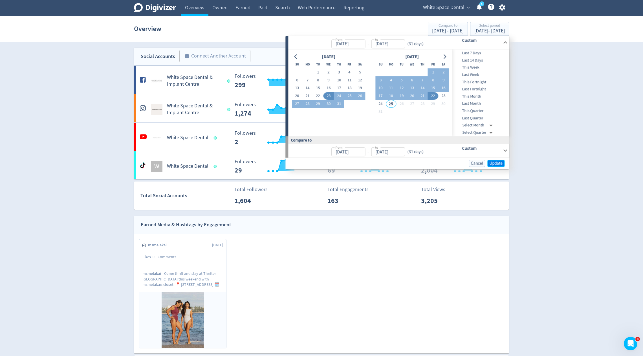
click at [498, 163] on span "Update" at bounding box center [495, 163] width 13 height 4
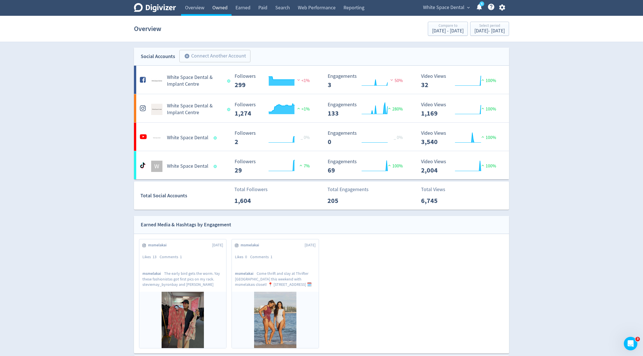
click at [223, 12] on link "Owned" at bounding box center [219, 8] width 23 height 16
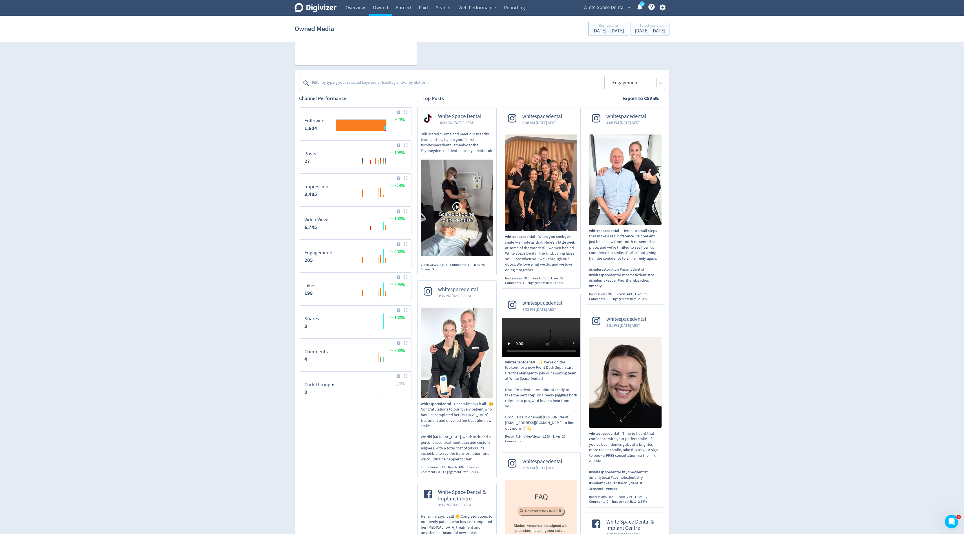
scroll to position [151, 0]
click at [622, 87] on div "Engagement" at bounding box center [637, 82] width 55 height 14
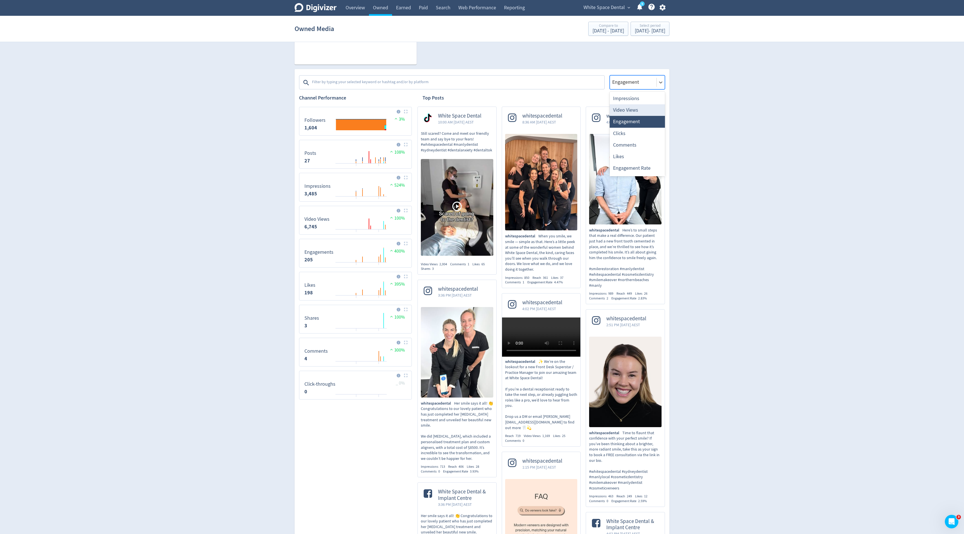
click at [624, 108] on div "Video Views" at bounding box center [637, 110] width 55 height 12
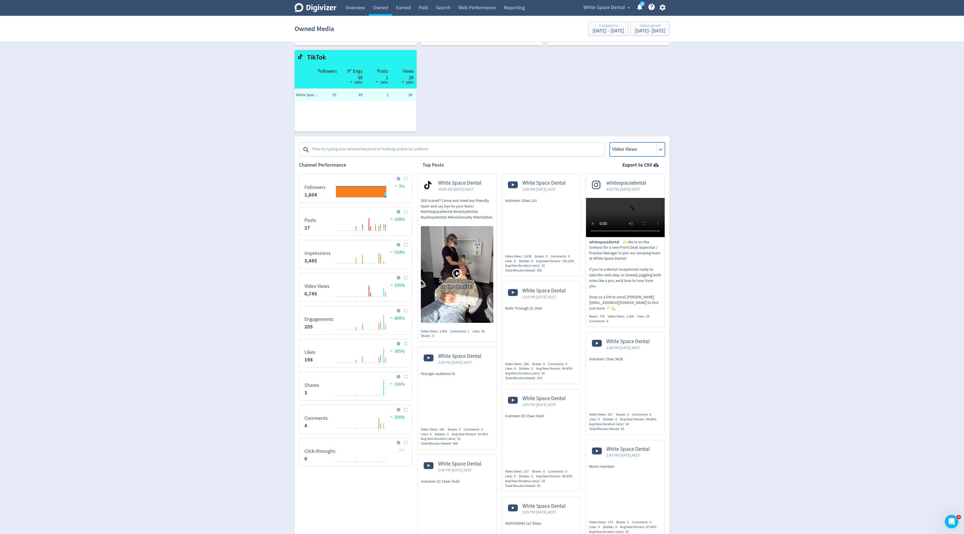
scroll to position [0, 0]
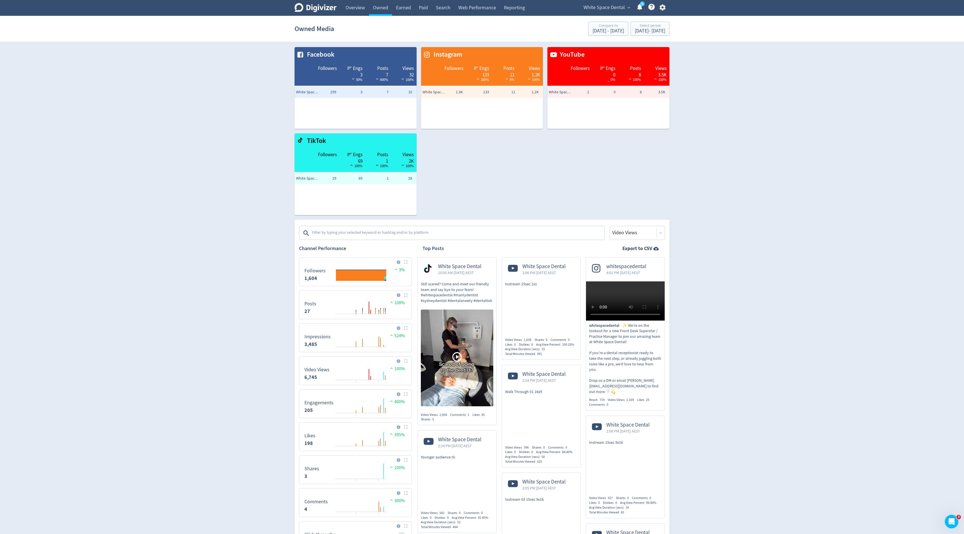
click at [630, 225] on div "Platforms Facebook Instagram YouTube TikTok Video Views" at bounding box center [482, 230] width 366 height 20
click at [631, 233] on div at bounding box center [633, 233] width 43 height 8
click at [622, 284] on div "Clicks" at bounding box center [637, 284] width 55 height 12
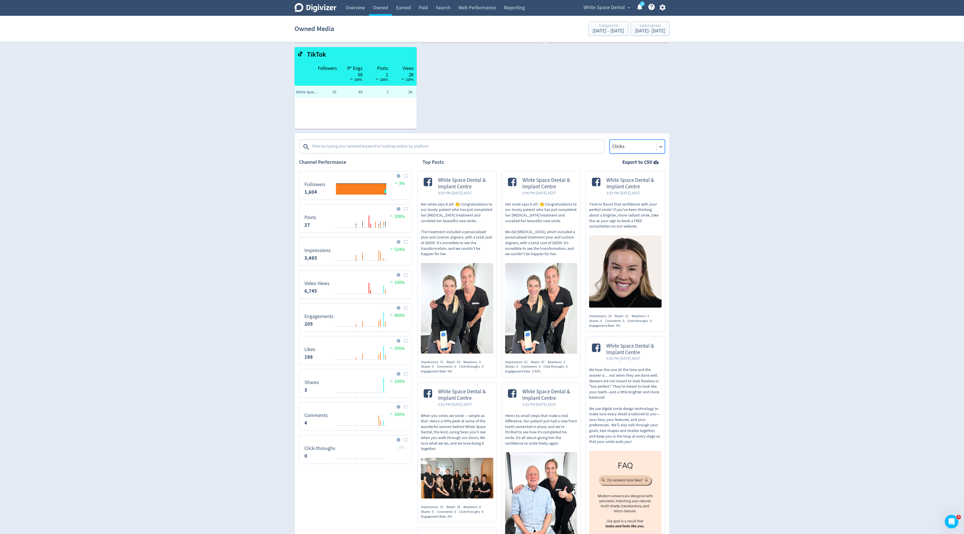
scroll to position [132, 0]
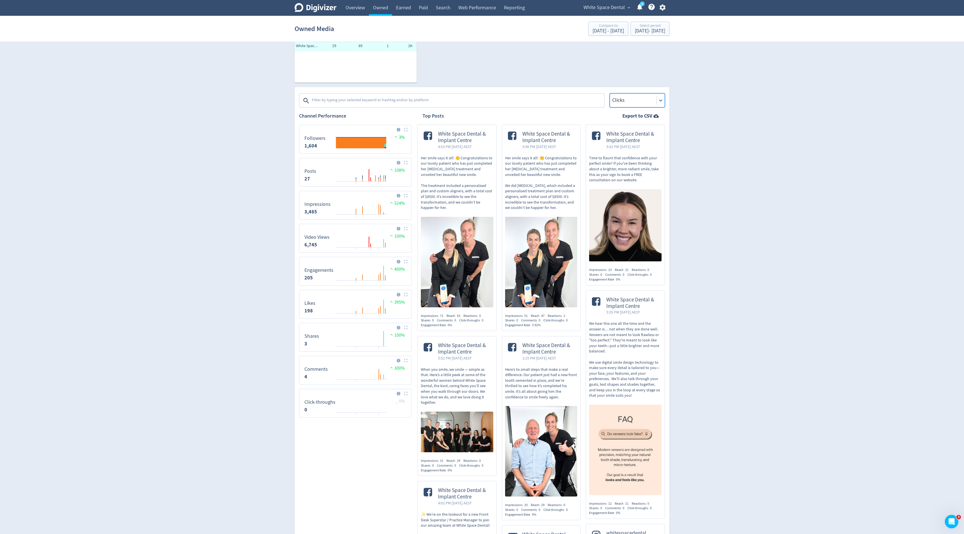
click at [642, 101] on div at bounding box center [633, 100] width 43 height 8
click at [627, 183] on div "Engagement Rate" at bounding box center [637, 186] width 55 height 12
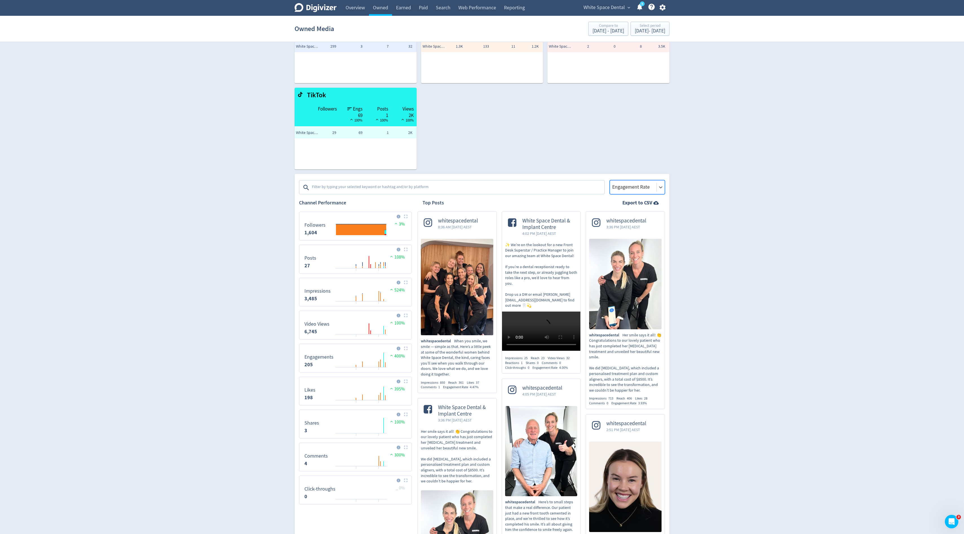
scroll to position [46, 0]
click at [642, 195] on div "Top Posts Export to CSV" at bounding box center [540, 202] width 247 height 17
click at [642, 187] on div at bounding box center [633, 186] width 43 height 8
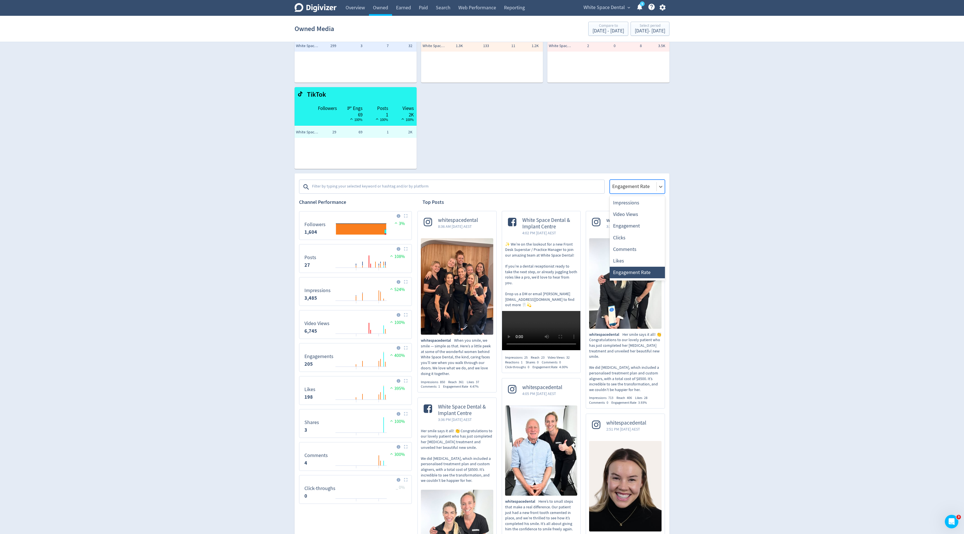
scroll to position [2, 0]
click at [637, 223] on div "Engagement" at bounding box center [637, 224] width 55 height 12
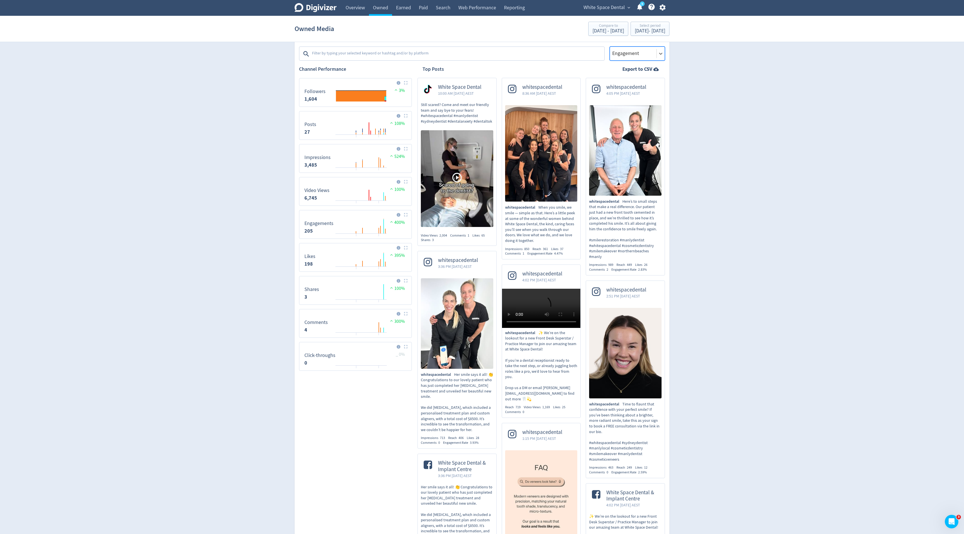
scroll to position [185, 0]
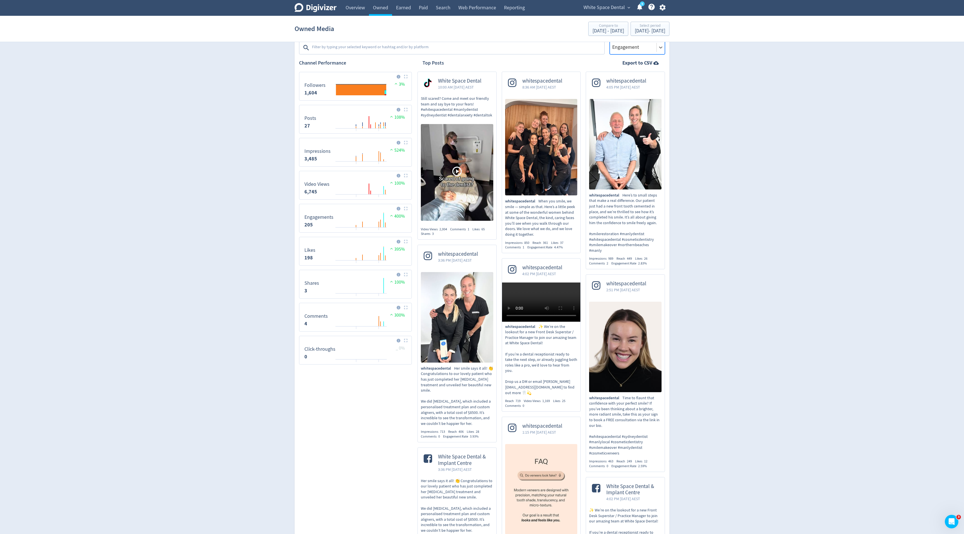
click at [619, 9] on span "White Space Dental" at bounding box center [603, 7] width 41 height 9
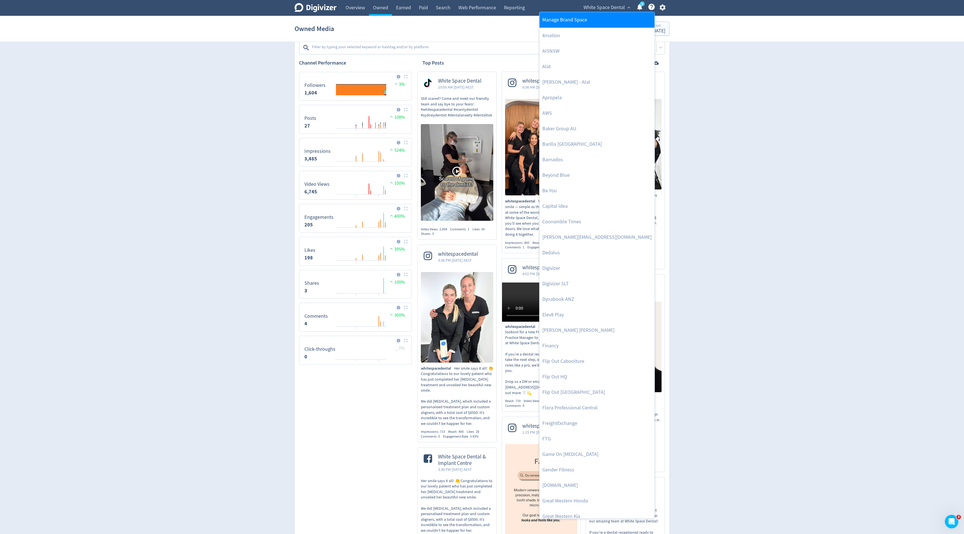
click at [599, 16] on link "Manage Brand Space" at bounding box center [597, 20] width 115 height 16
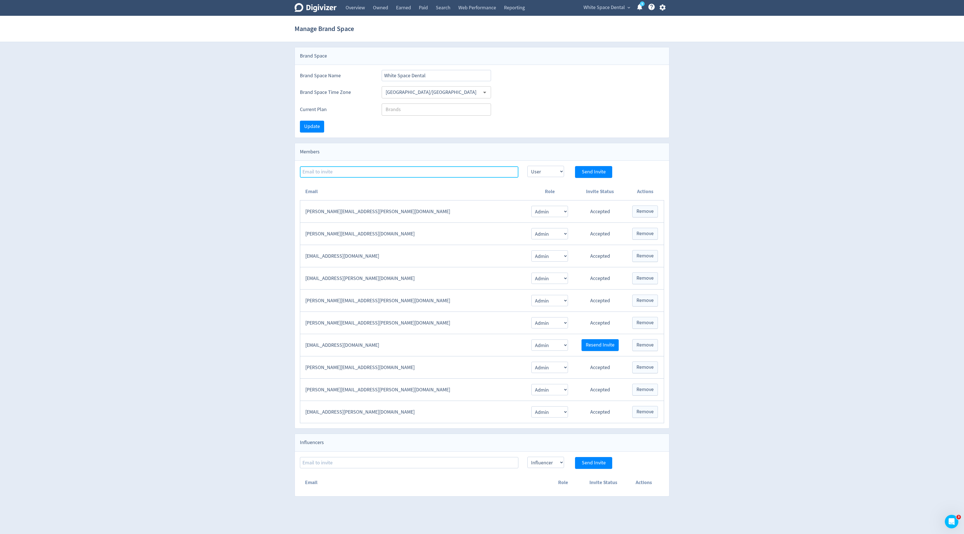
click at [363, 168] on input at bounding box center [409, 171] width 218 height 11
type input "meg.dye@digivizer.com"
click at [546, 172] on select "Admin User" at bounding box center [545, 171] width 37 height 11
click at [527, 166] on select "Admin User" at bounding box center [545, 171] width 37 height 11
click at [590, 172] on span "Send Invite" at bounding box center [594, 171] width 24 height 5
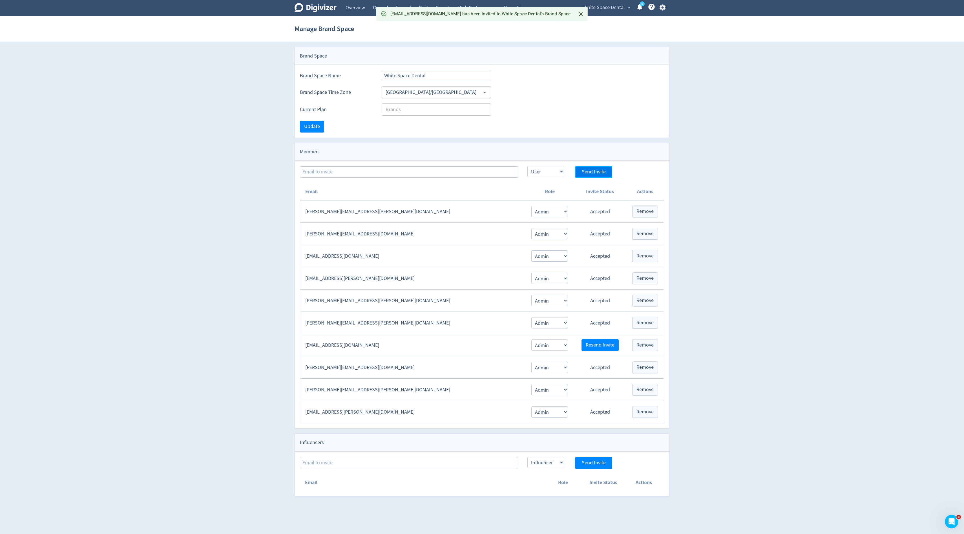
select select "USER"
